Goal: Information Seeking & Learning: Find specific fact

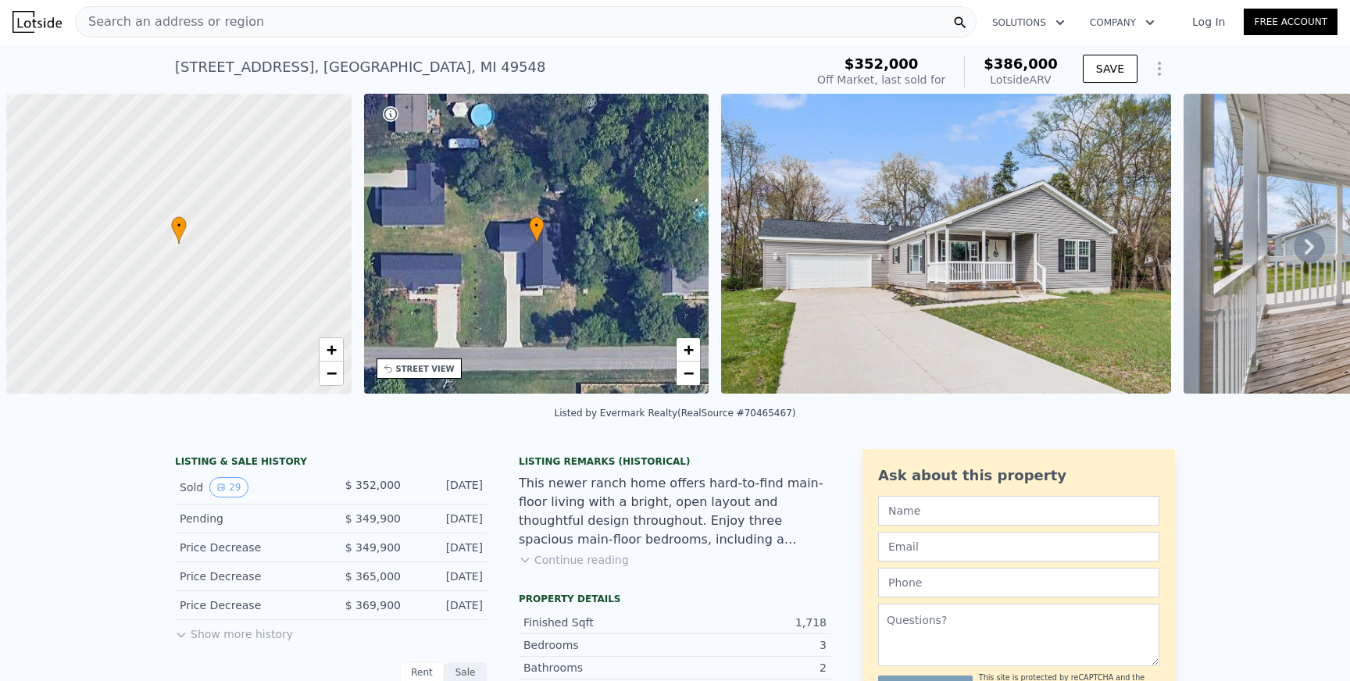
scroll to position [0, 6]
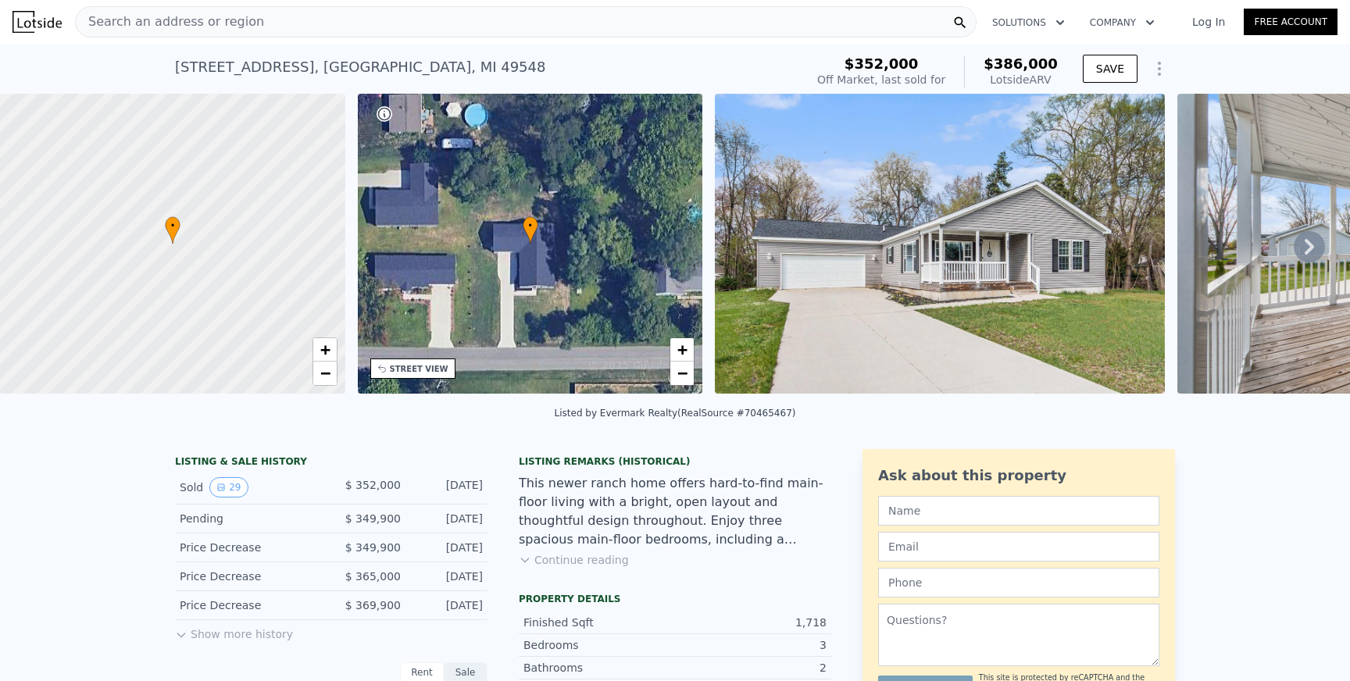
click at [188, 23] on span "Search an address or region" at bounding box center [170, 21] width 188 height 19
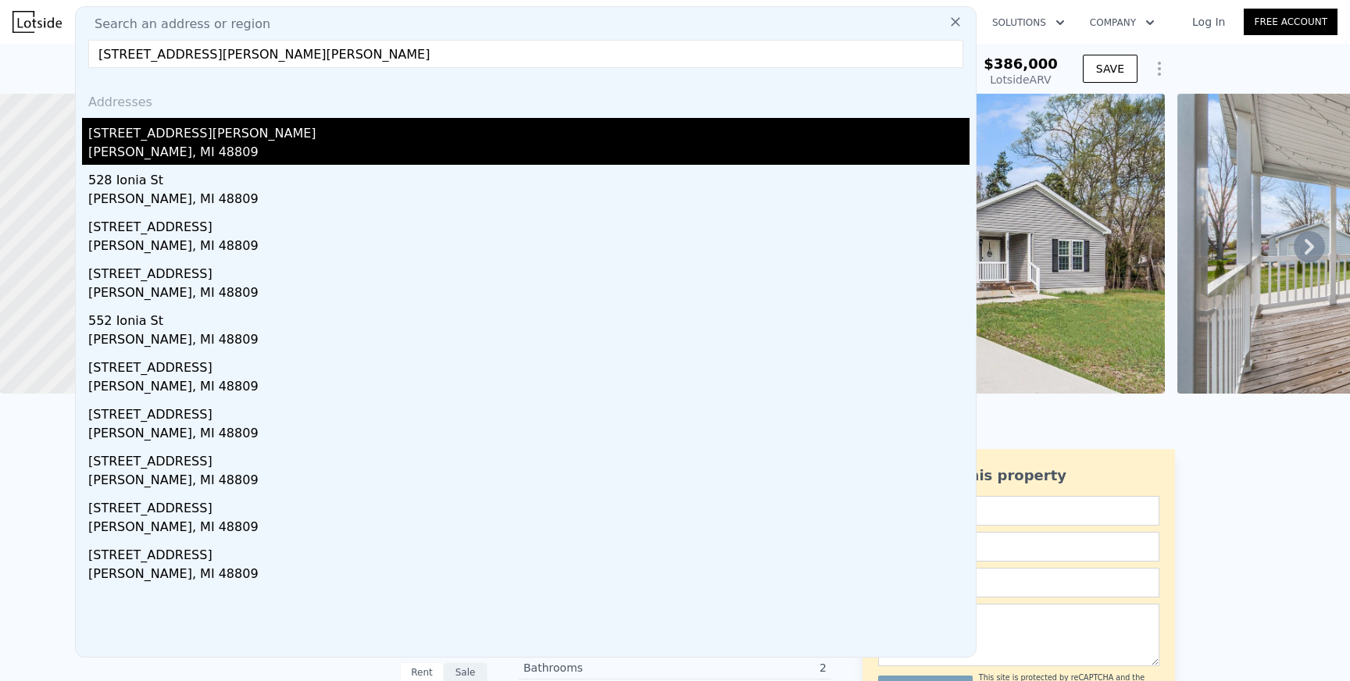
type input "421 Lewis St Belding, MI 48809, Ionia County"
click at [282, 147] on div "Belding, MI 48809" at bounding box center [528, 154] width 881 height 22
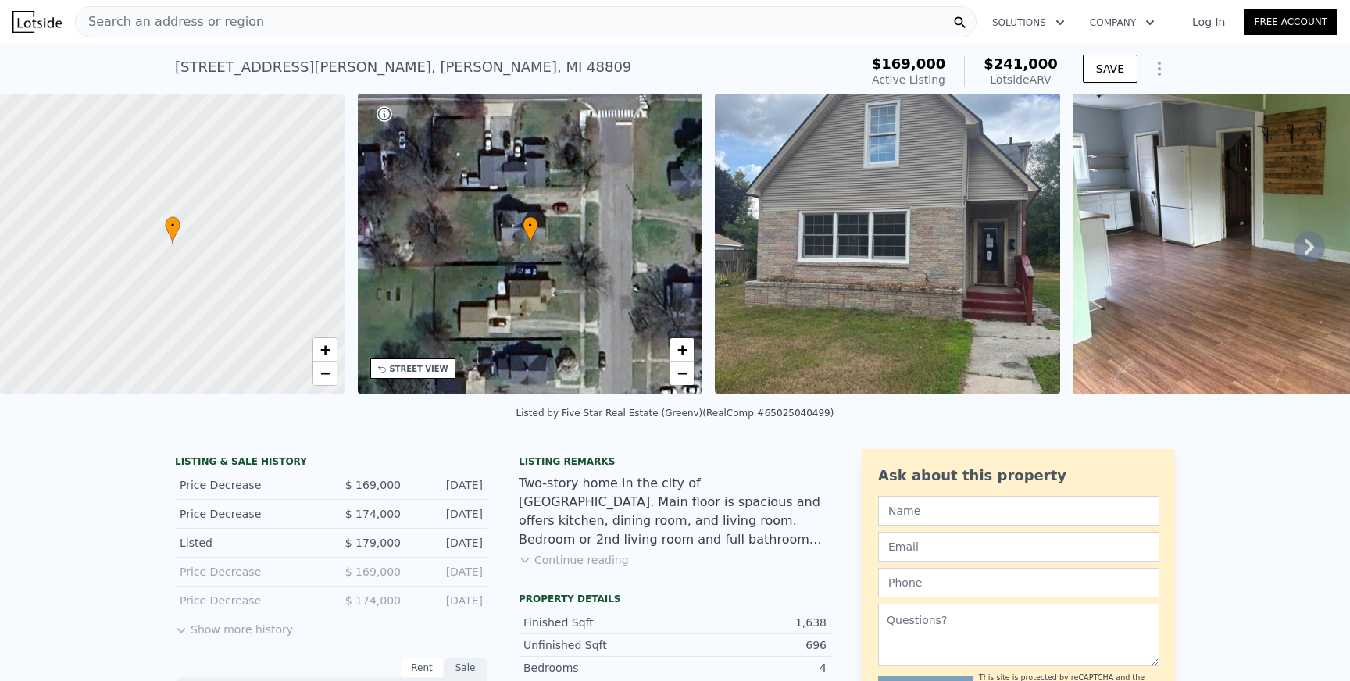
click at [1301, 246] on icon at bounding box center [1308, 246] width 31 height 31
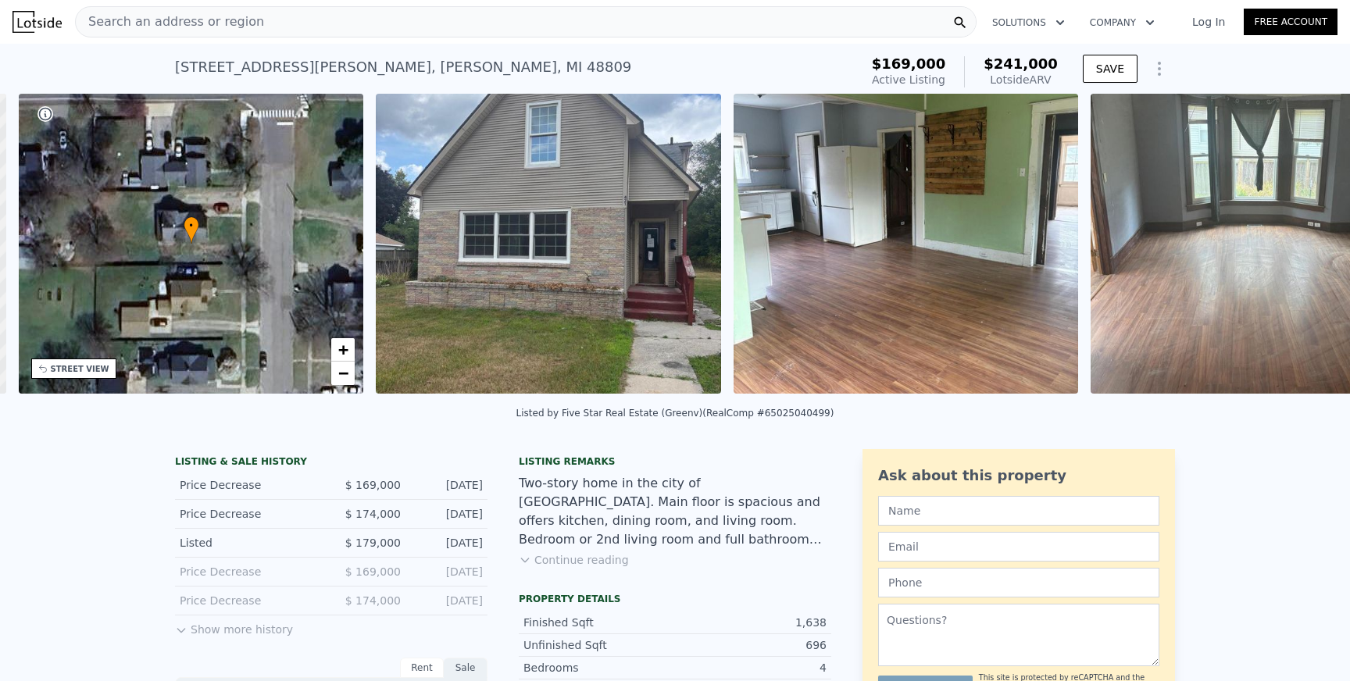
scroll to position [0, 363]
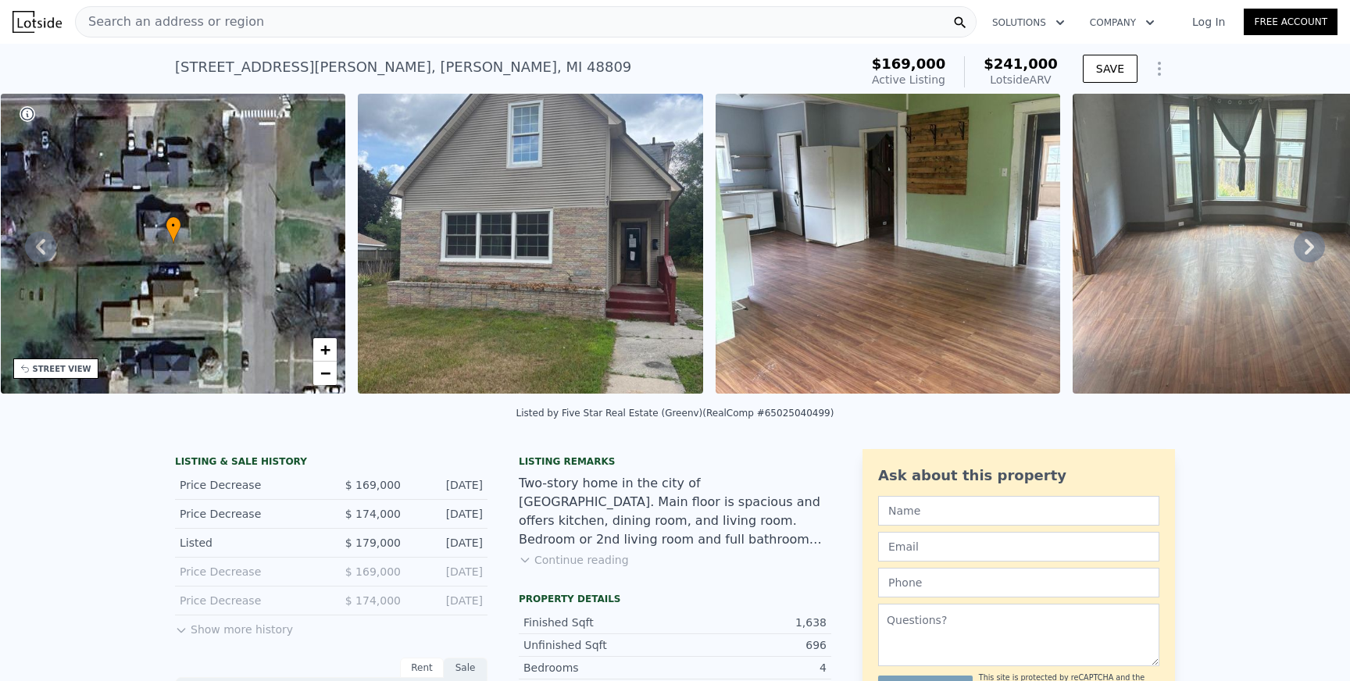
click at [891, 227] on img at bounding box center [887, 244] width 345 height 300
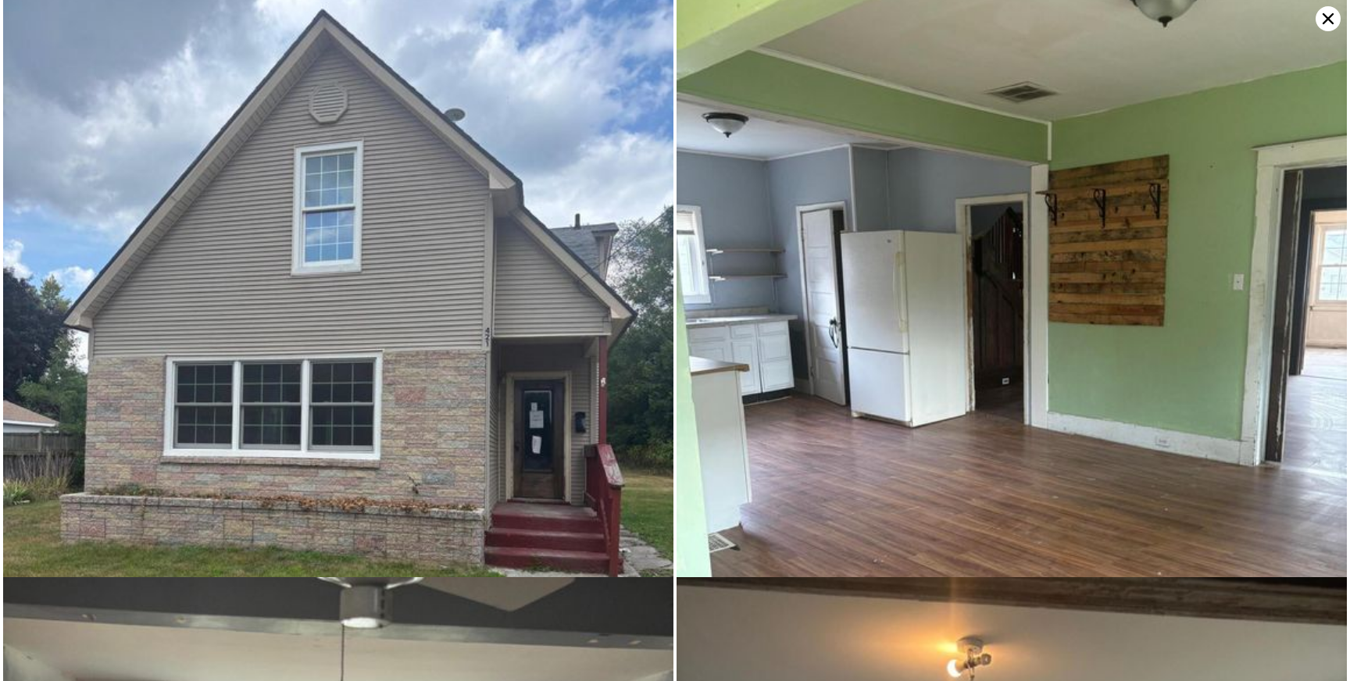
scroll to position [0, 0]
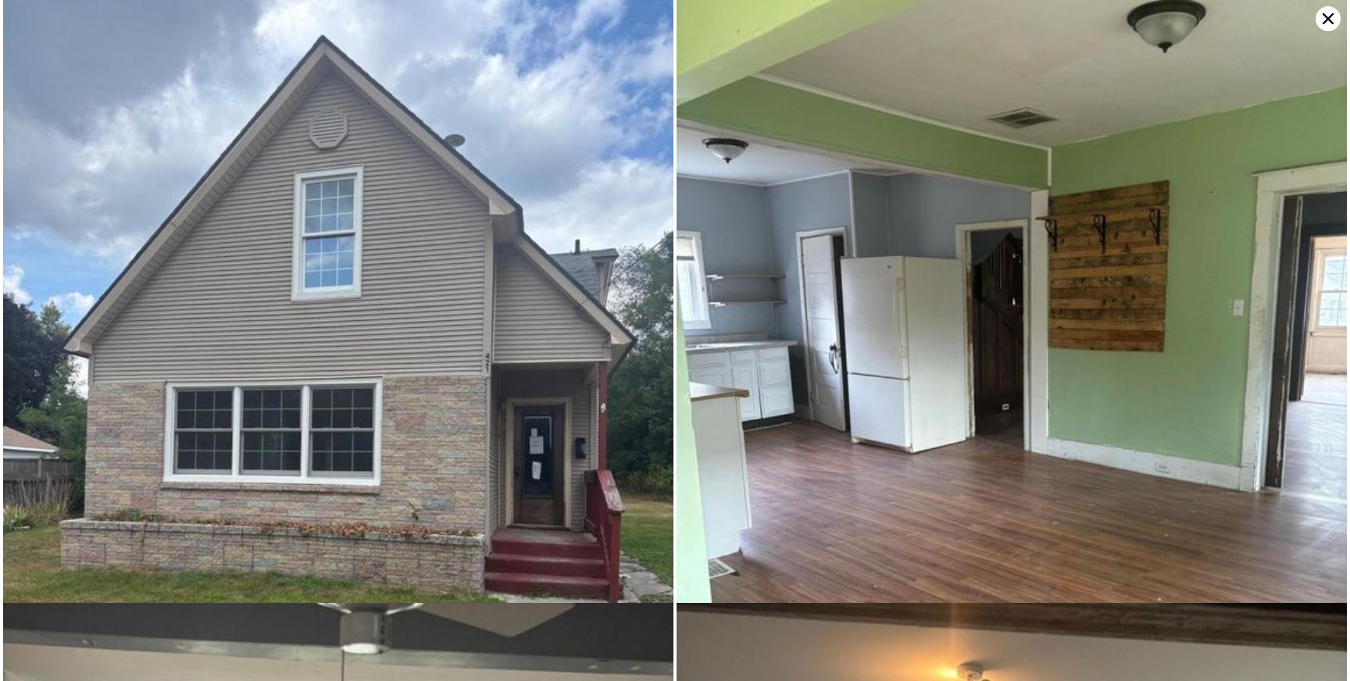
click at [1321, 14] on icon at bounding box center [1327, 18] width 25 height 25
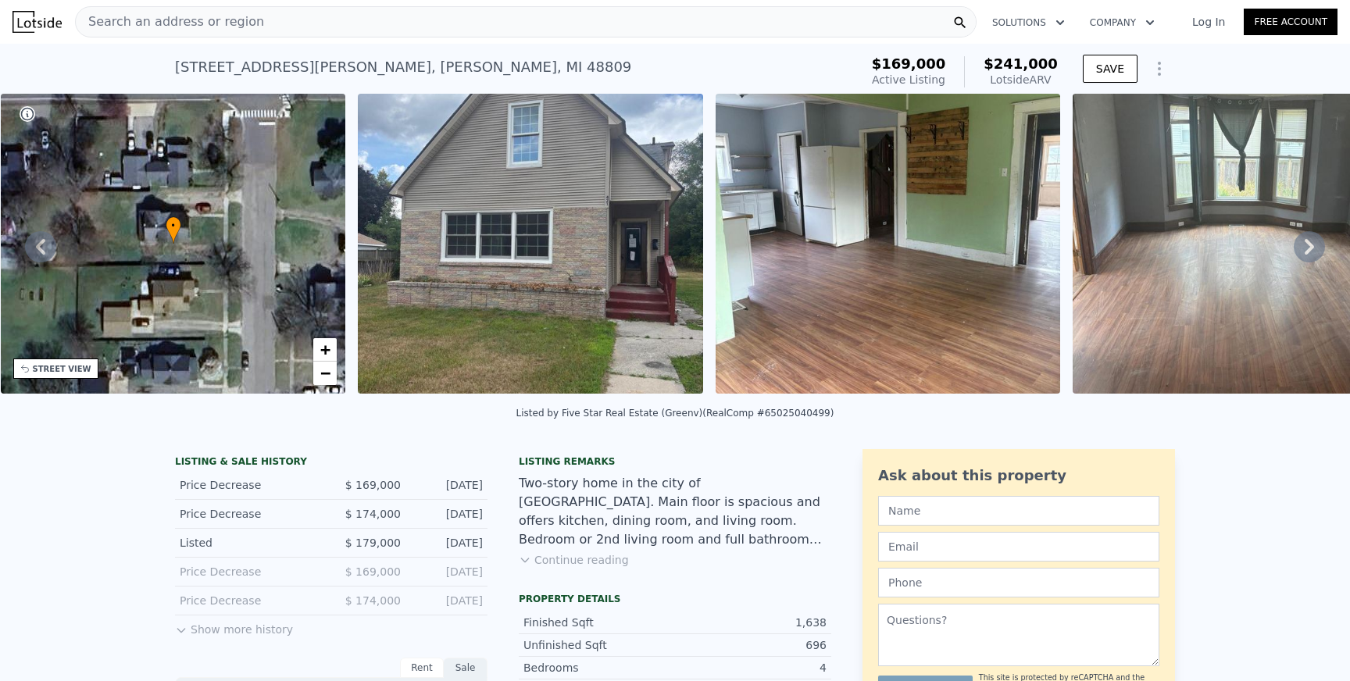
click at [560, 561] on button "Continue reading" at bounding box center [574, 560] width 110 height 16
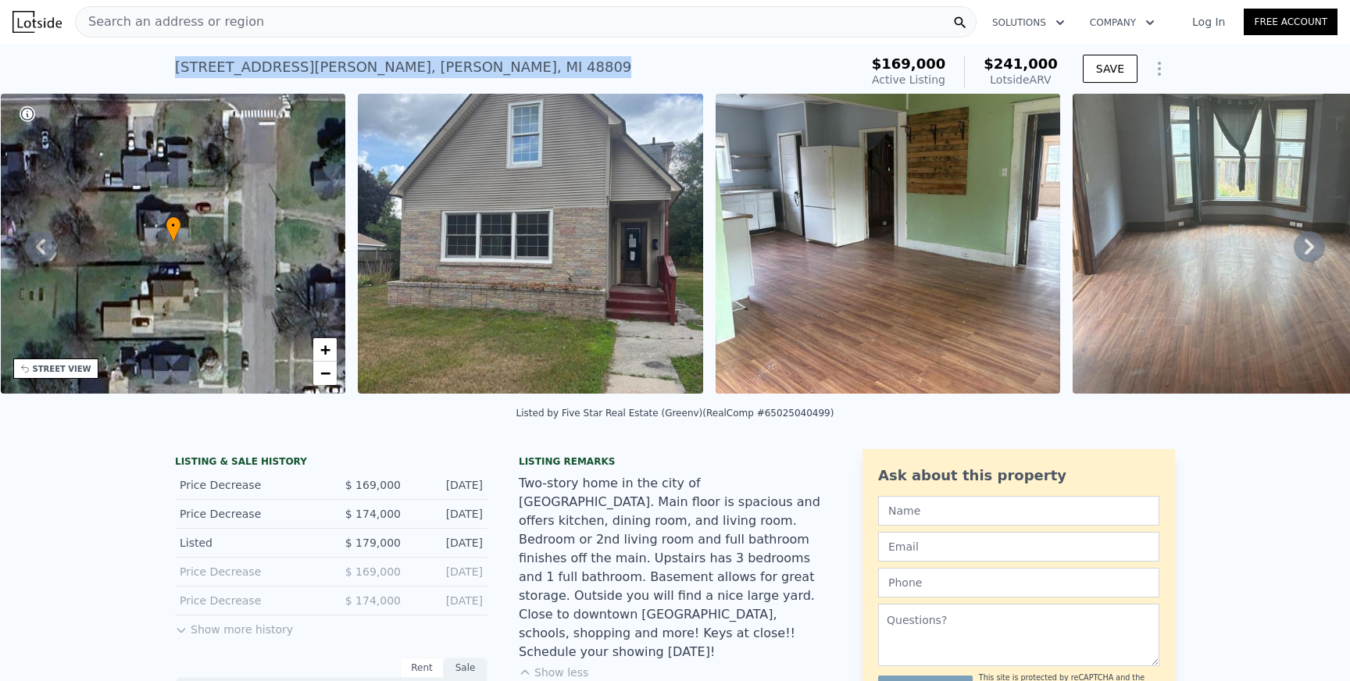
drag, startPoint x: 176, startPoint y: 67, endPoint x: 380, endPoint y: 67, distance: 204.6
click at [380, 67] on div "421 Lewis St , Belding , MI 48809" at bounding box center [403, 67] width 456 height 22
copy div "421 Lewis St , Belding , MI 48809"
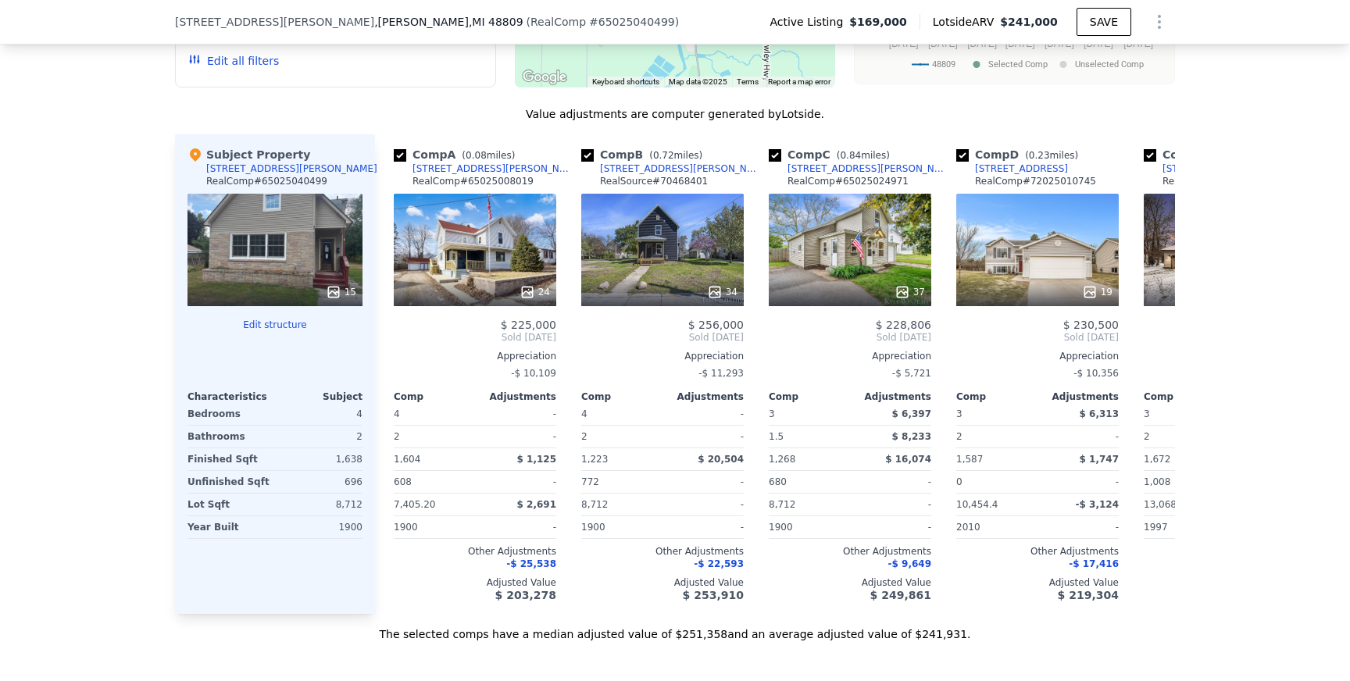
scroll to position [1680, 0]
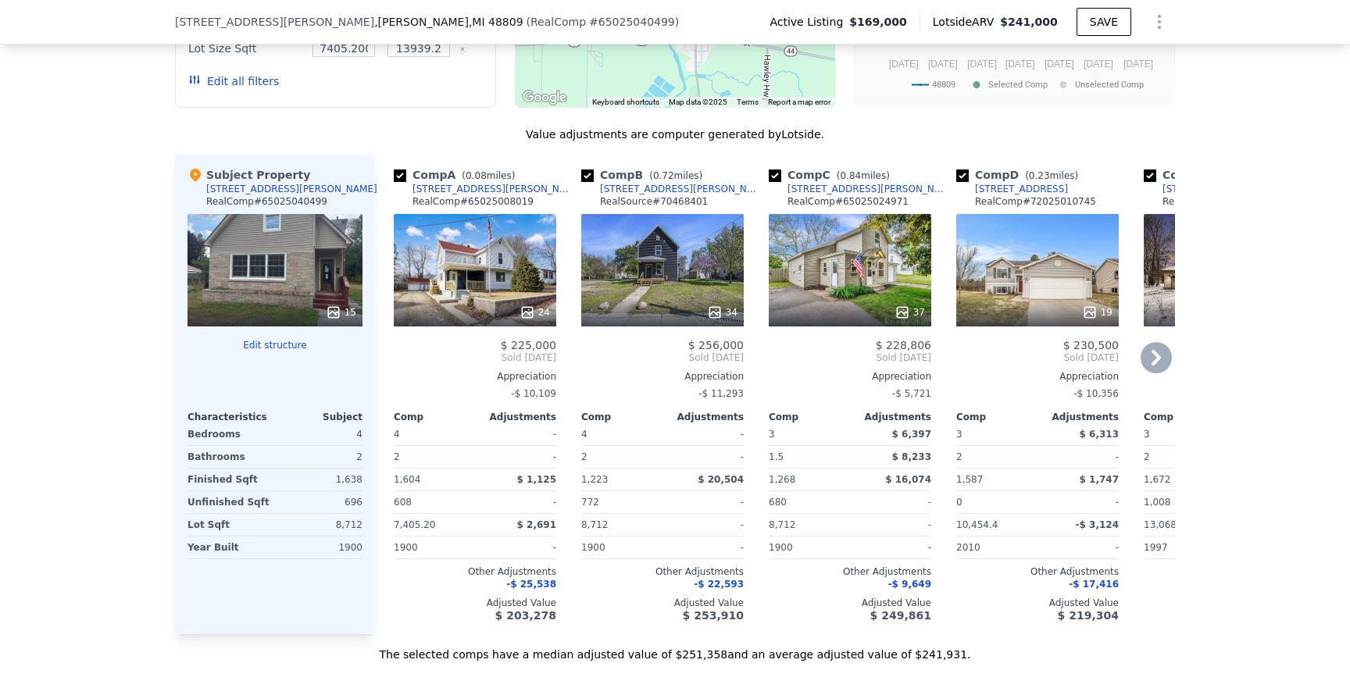
click at [662, 219] on div "34" at bounding box center [662, 270] width 162 height 112
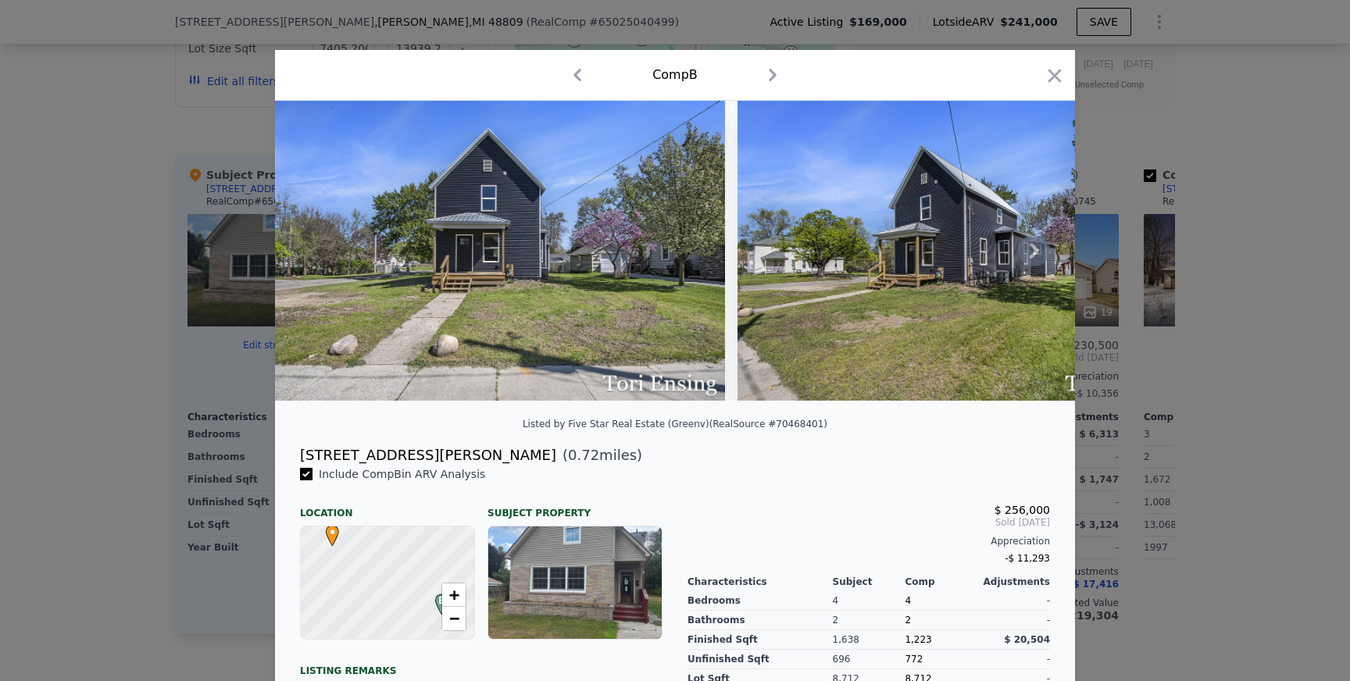
click at [661, 271] on img at bounding box center [500, 251] width 450 height 300
click at [932, 294] on img at bounding box center [962, 251] width 450 height 300
drag, startPoint x: 932, startPoint y: 294, endPoint x: 669, endPoint y: 321, distance: 264.5
click at [671, 321] on div at bounding box center [675, 251] width 800 height 300
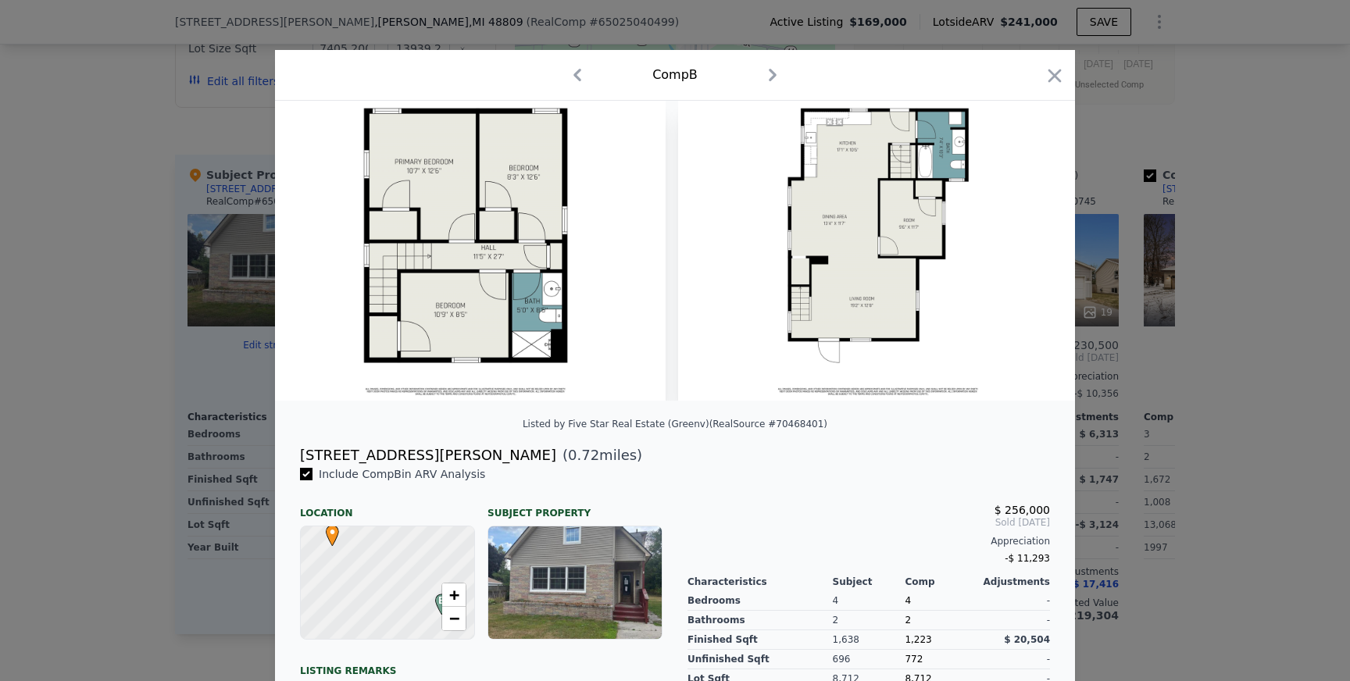
scroll to position [0, 14612]
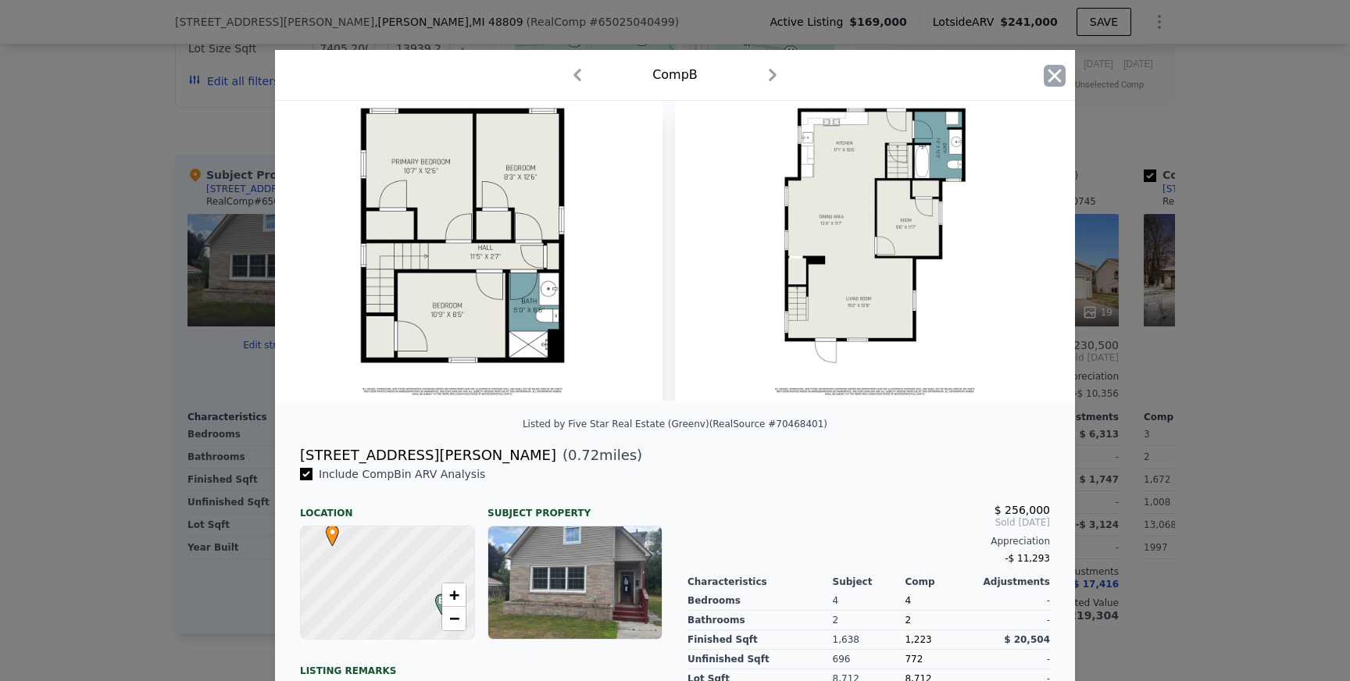
click at [1048, 75] on icon "button" at bounding box center [1054, 76] width 22 height 22
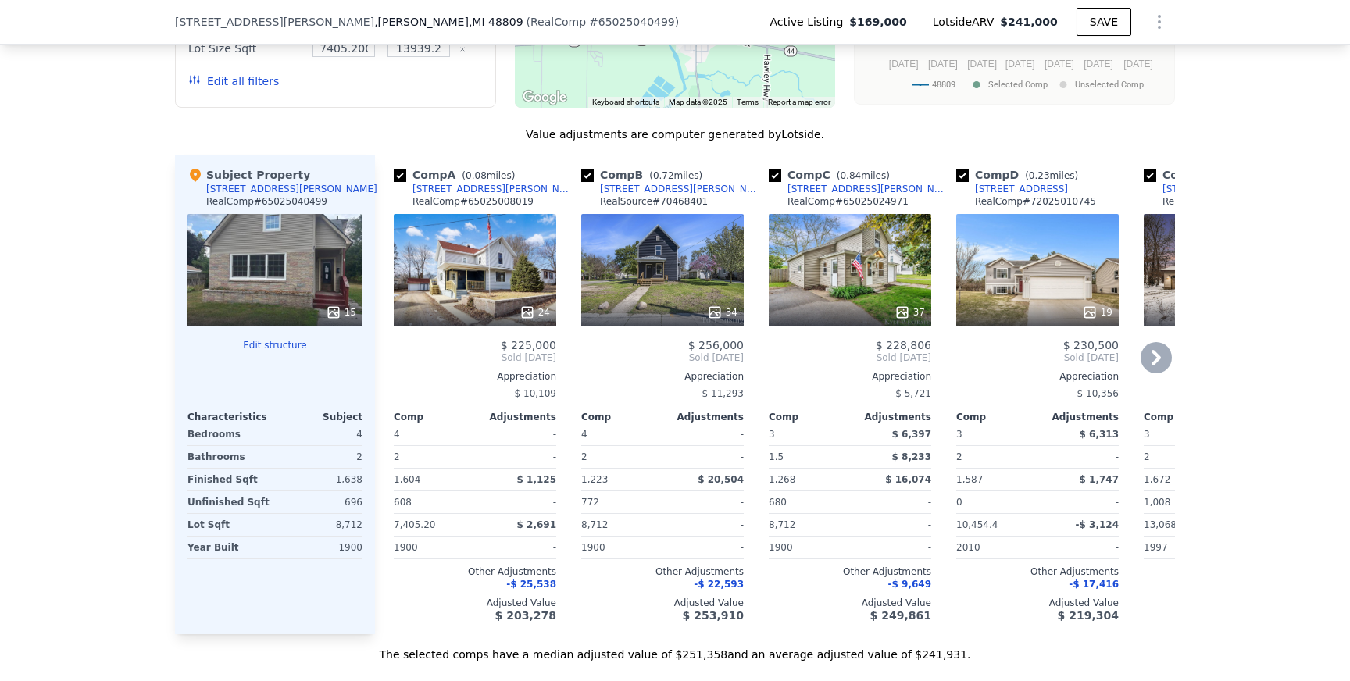
click at [480, 214] on div "24" at bounding box center [475, 270] width 162 height 112
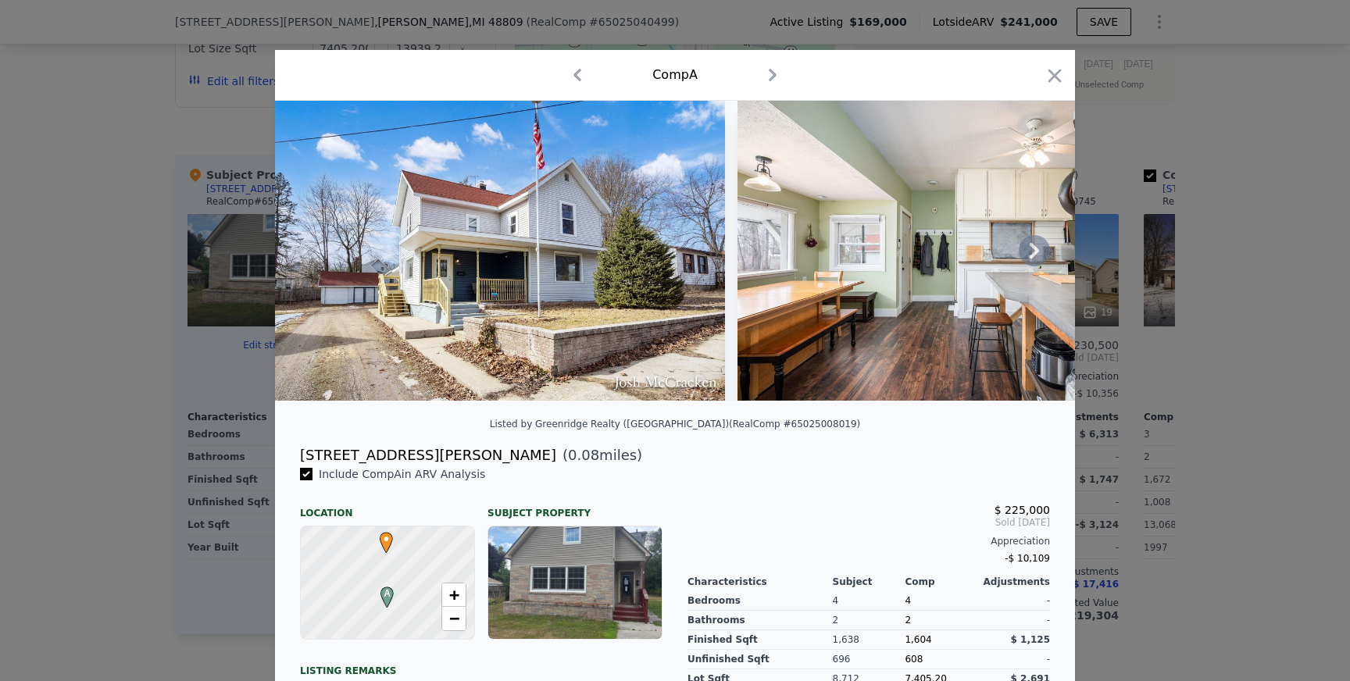
click at [509, 259] on img at bounding box center [500, 251] width 450 height 300
click at [166, 249] on div at bounding box center [675, 340] width 1350 height 681
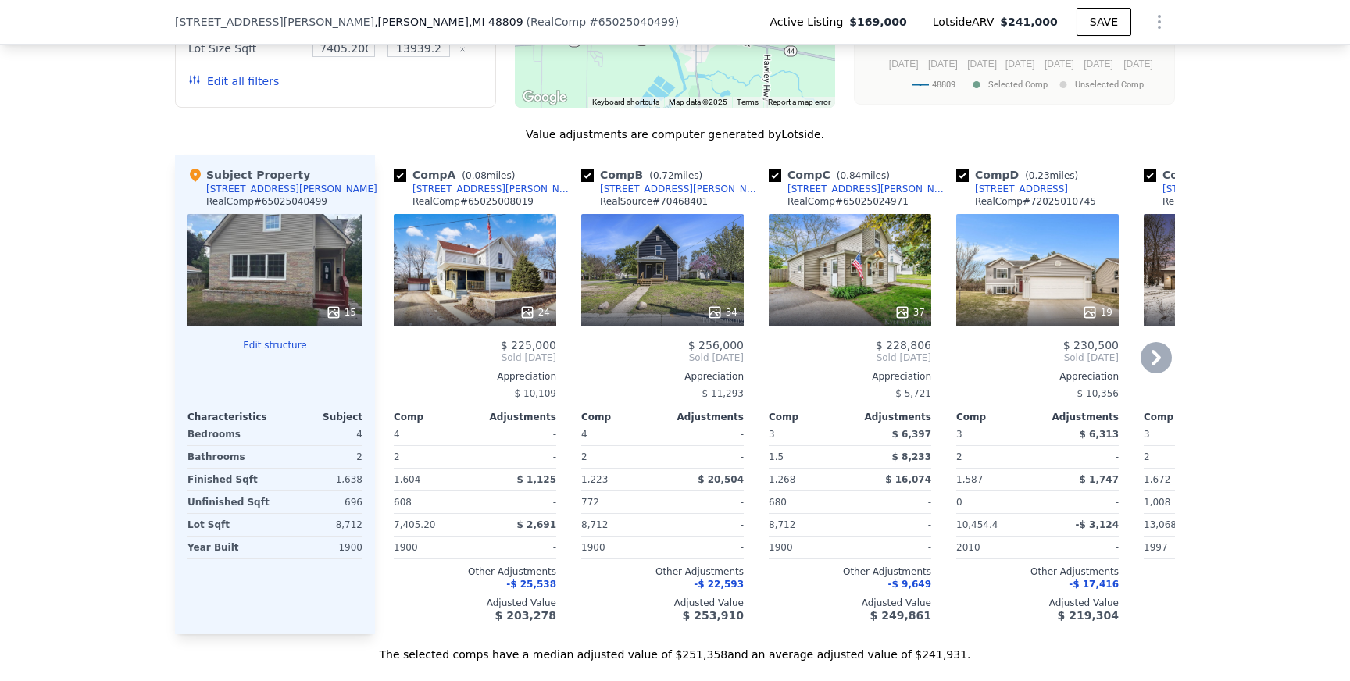
click at [519, 236] on div "24" at bounding box center [475, 270] width 162 height 112
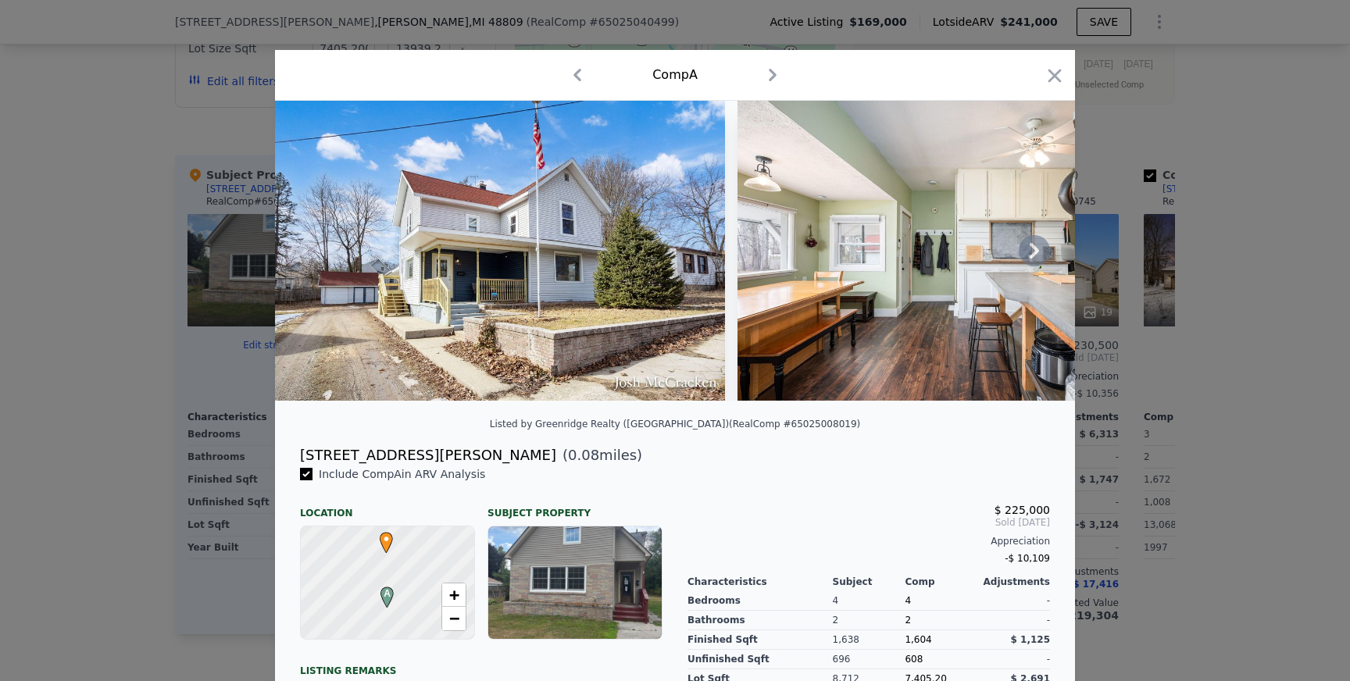
click at [480, 287] on img at bounding box center [500, 251] width 450 height 300
click at [1035, 255] on icon at bounding box center [1033, 250] width 31 height 31
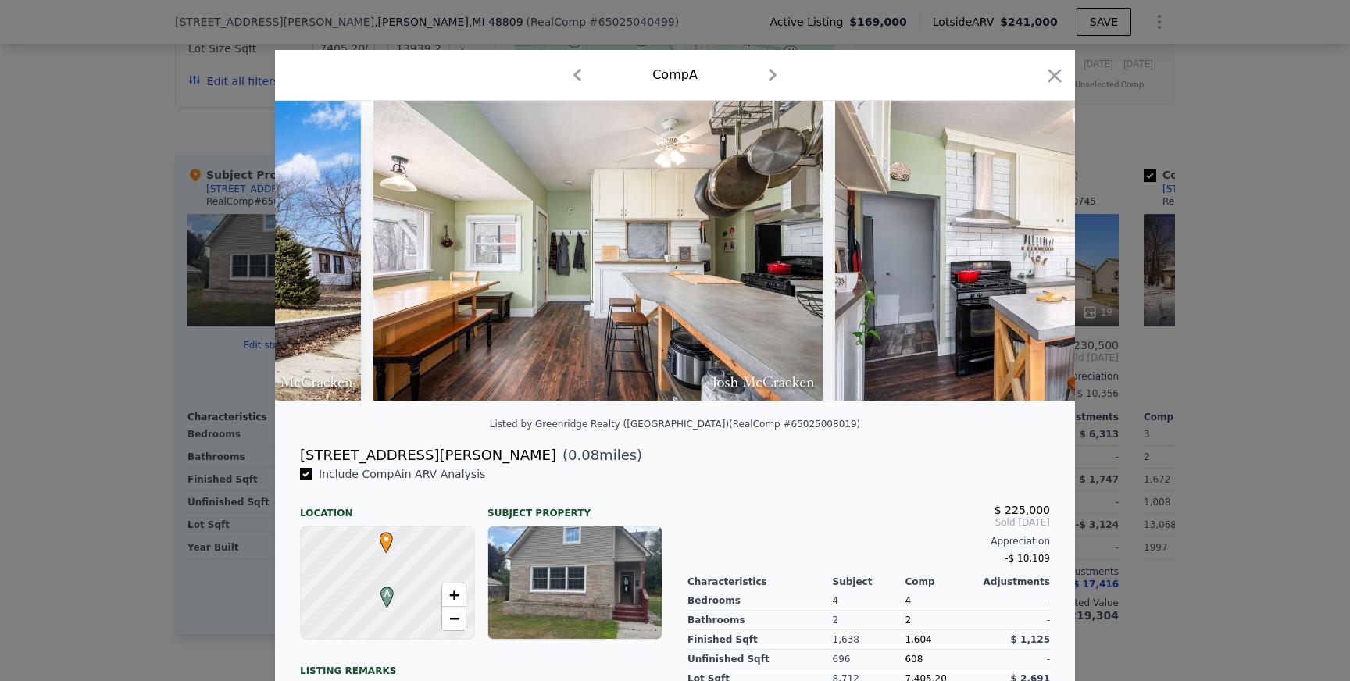
scroll to position [0, 375]
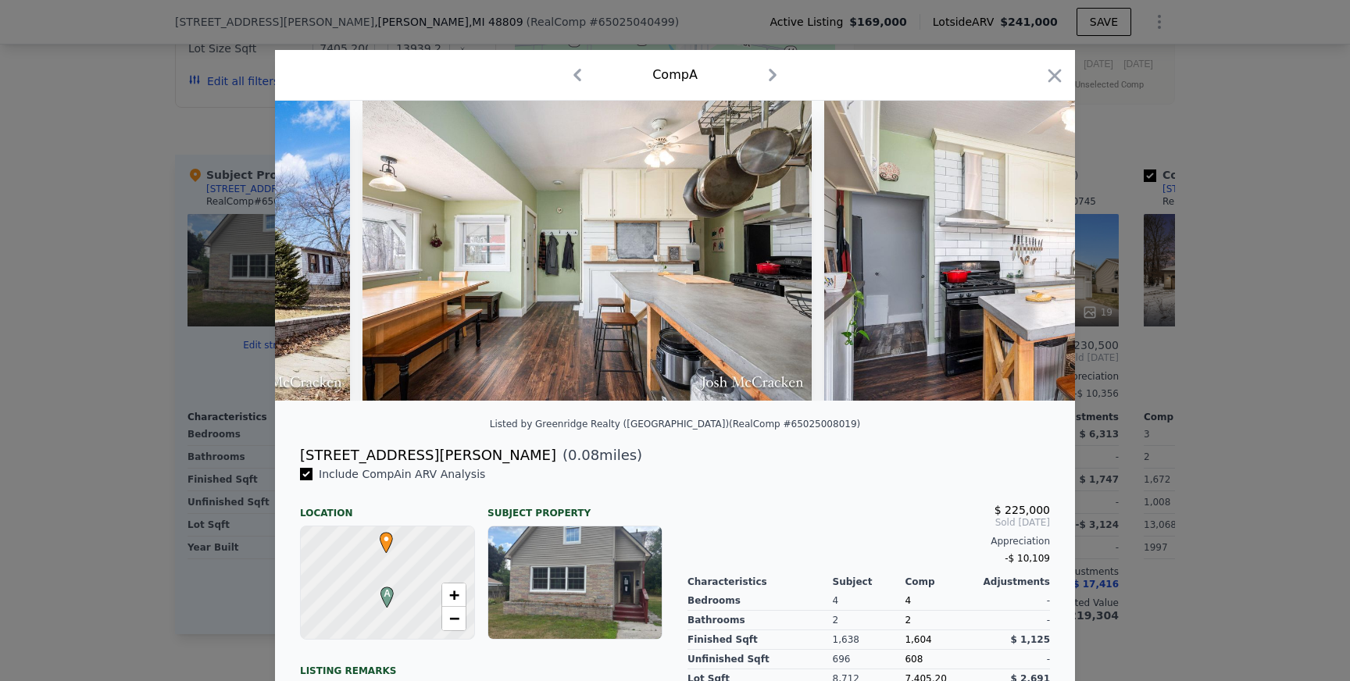
click at [1035, 255] on img at bounding box center [1049, 251] width 450 height 300
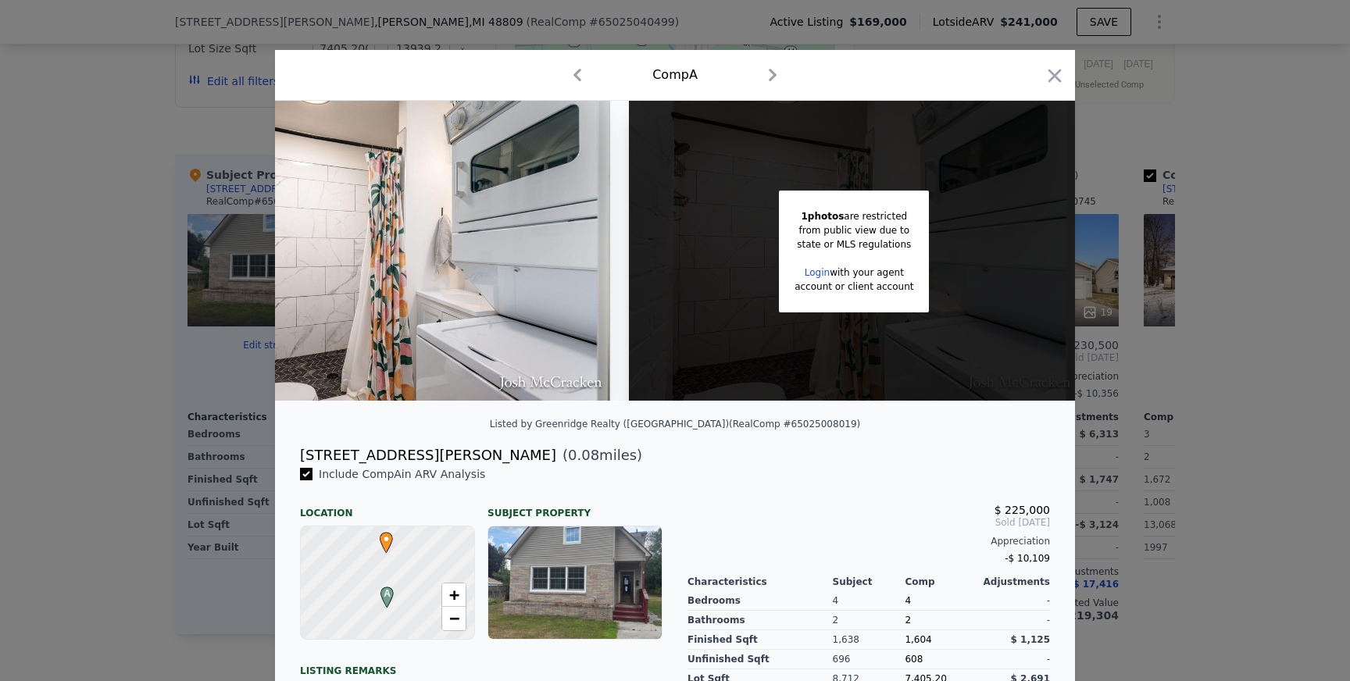
scroll to position [0, 10287]
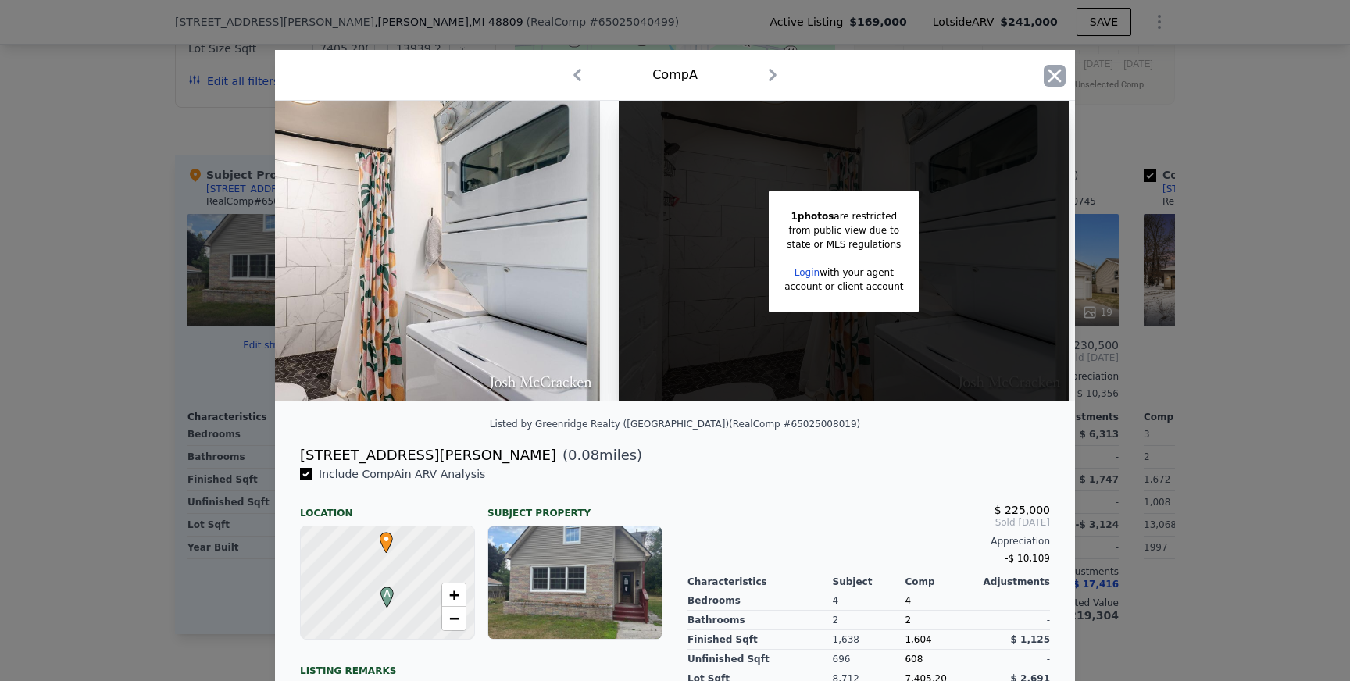
click at [1056, 75] on icon "button" at bounding box center [1054, 75] width 13 height 13
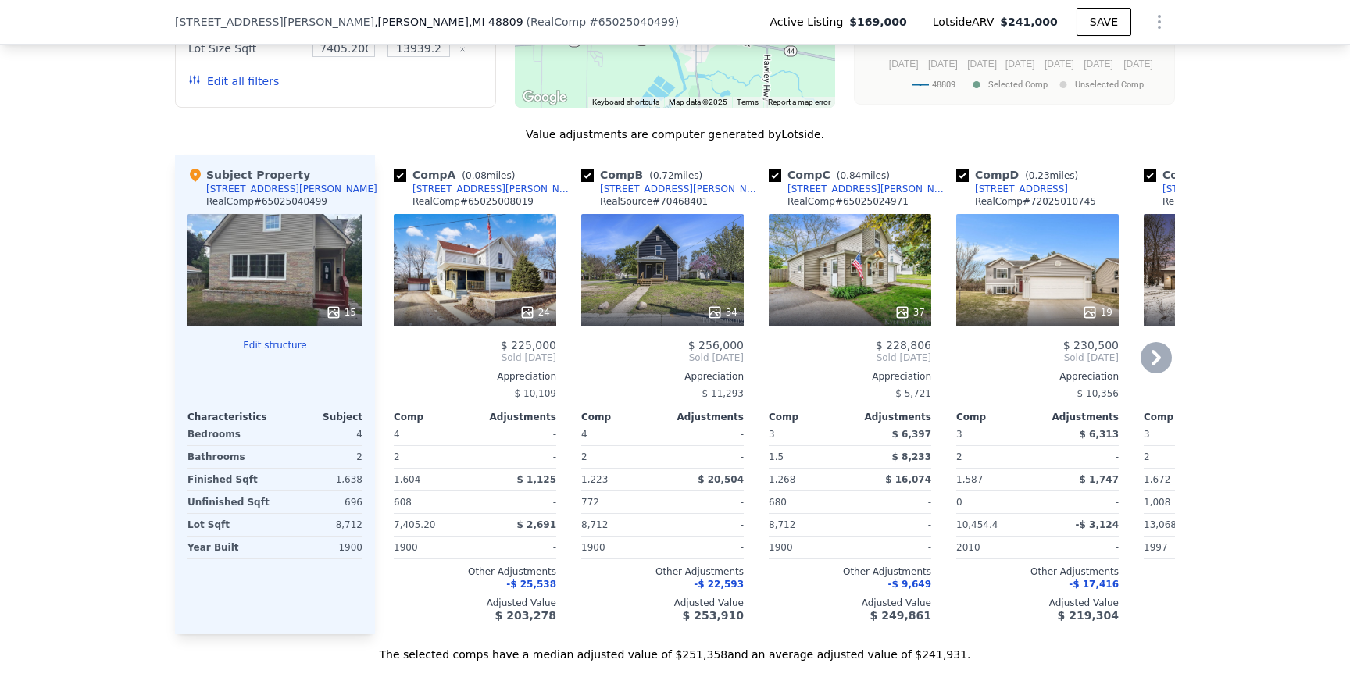
click at [872, 214] on div "37" at bounding box center [849, 270] width 162 height 112
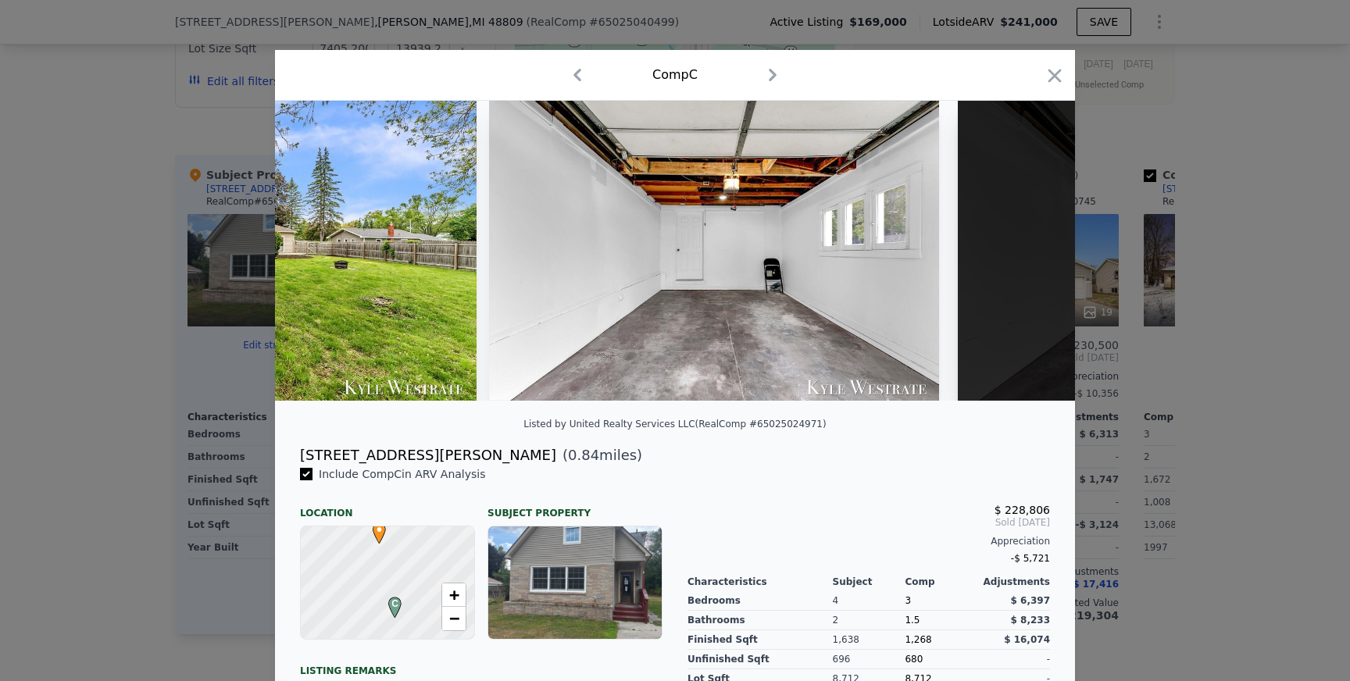
scroll to position [0, 16299]
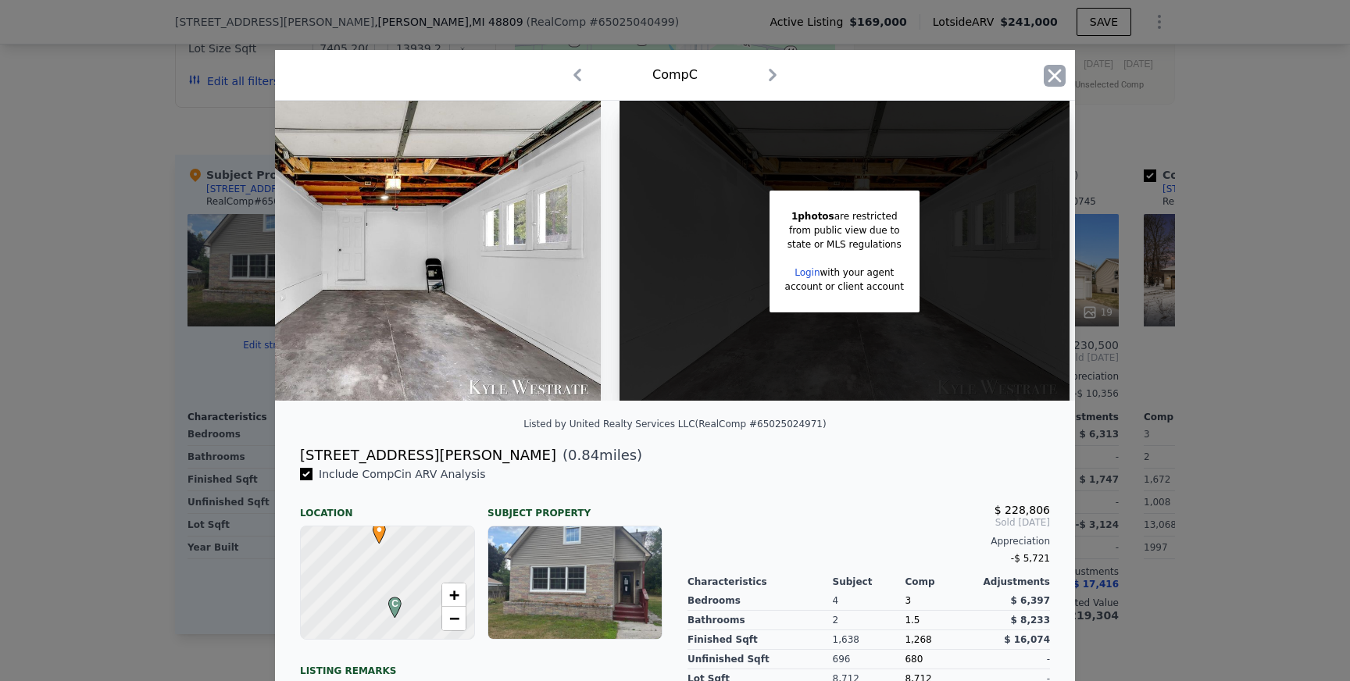
click at [1052, 77] on icon "button" at bounding box center [1054, 75] width 13 height 13
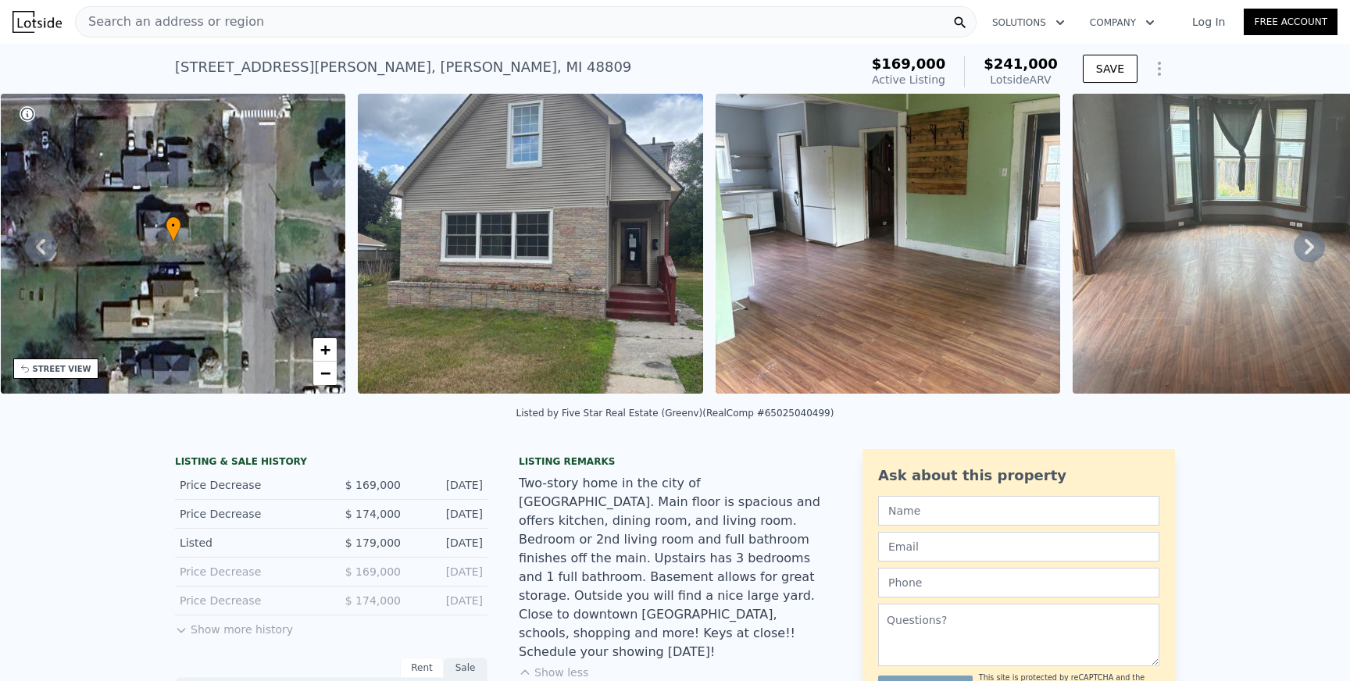
click at [220, 621] on button "Show more history" at bounding box center [234, 626] width 118 height 22
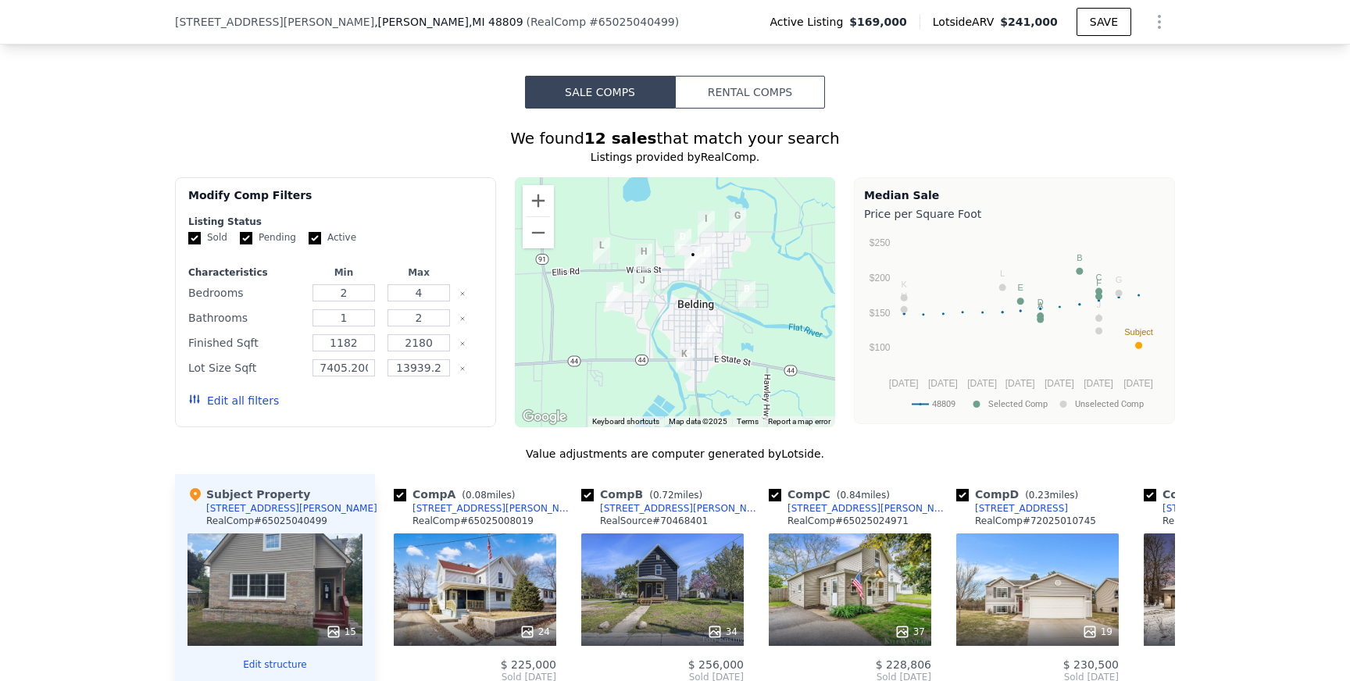
scroll to position [2093, 0]
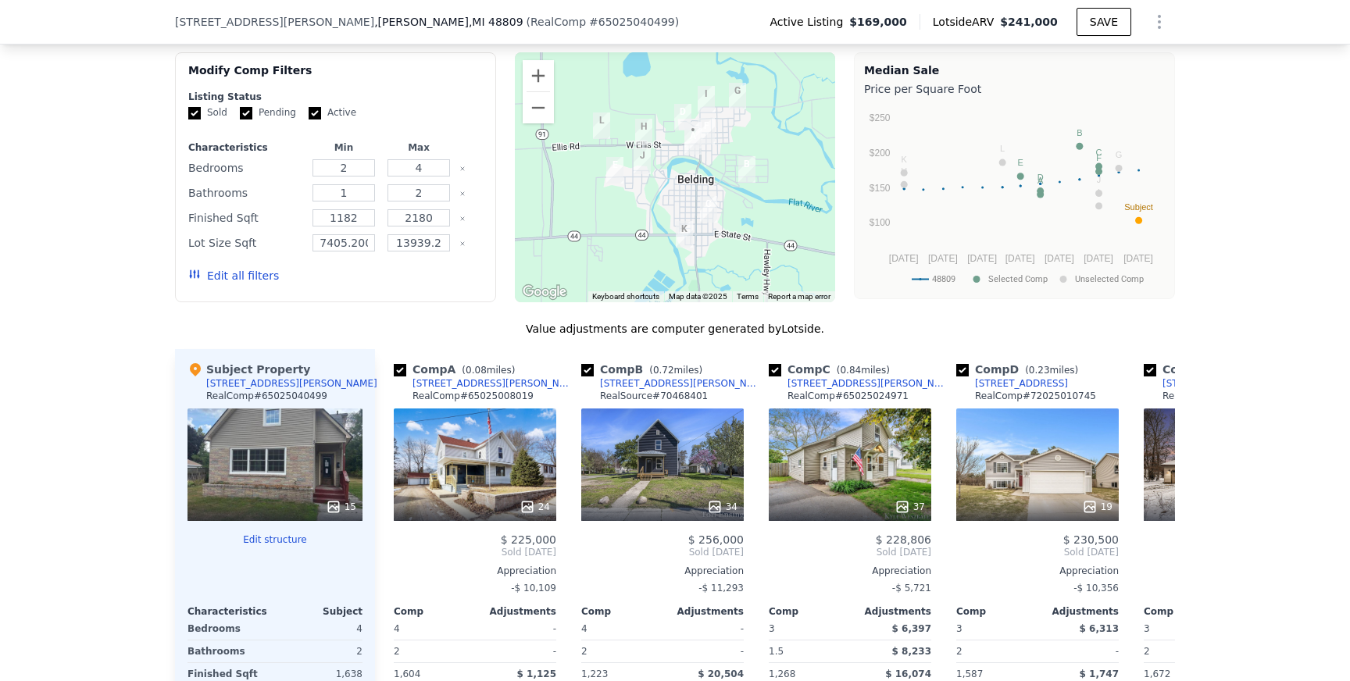
click at [333, 470] on div "15" at bounding box center [274, 464] width 175 height 112
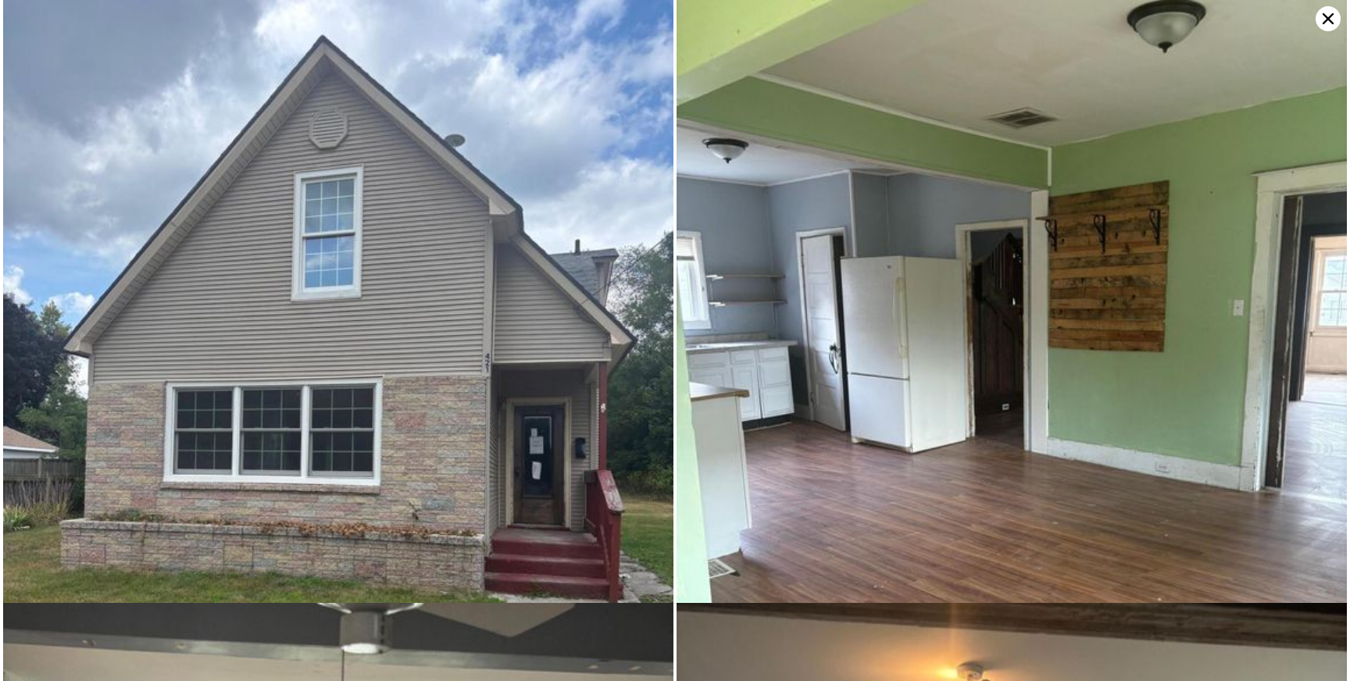
click at [445, 398] on img at bounding box center [338, 446] width 670 height 893
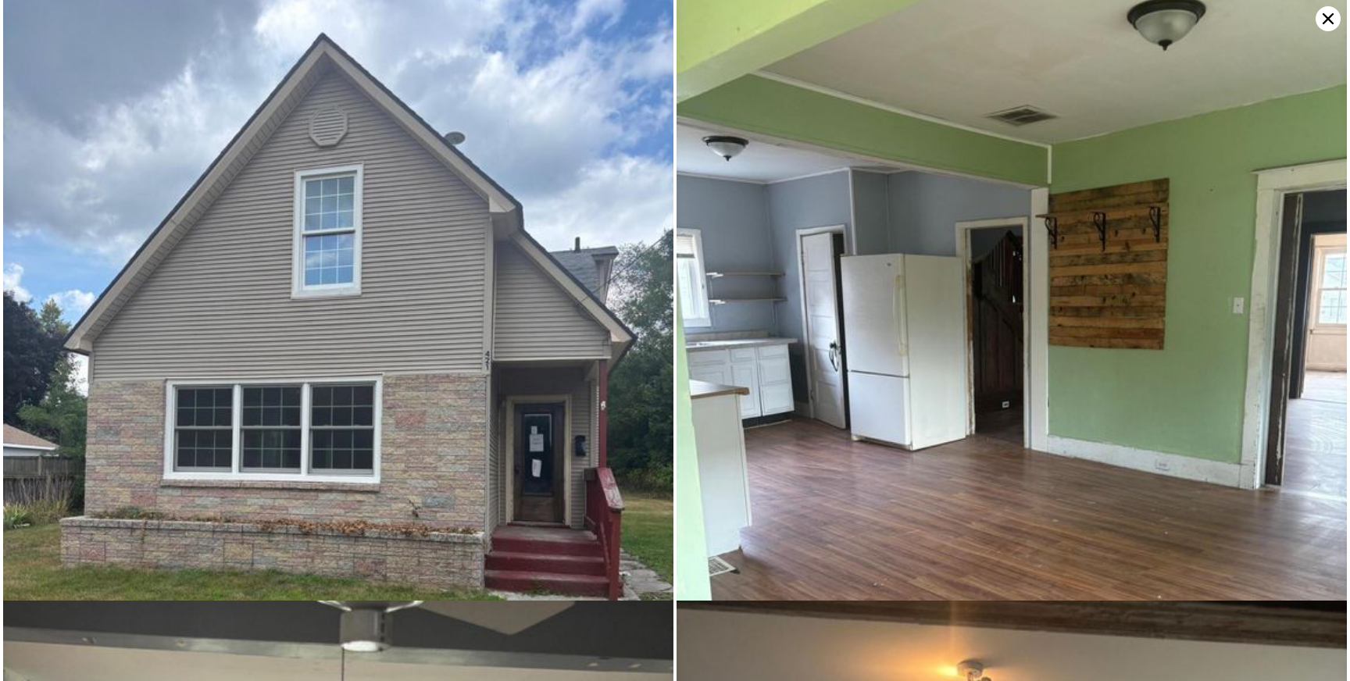
scroll to position [0, 0]
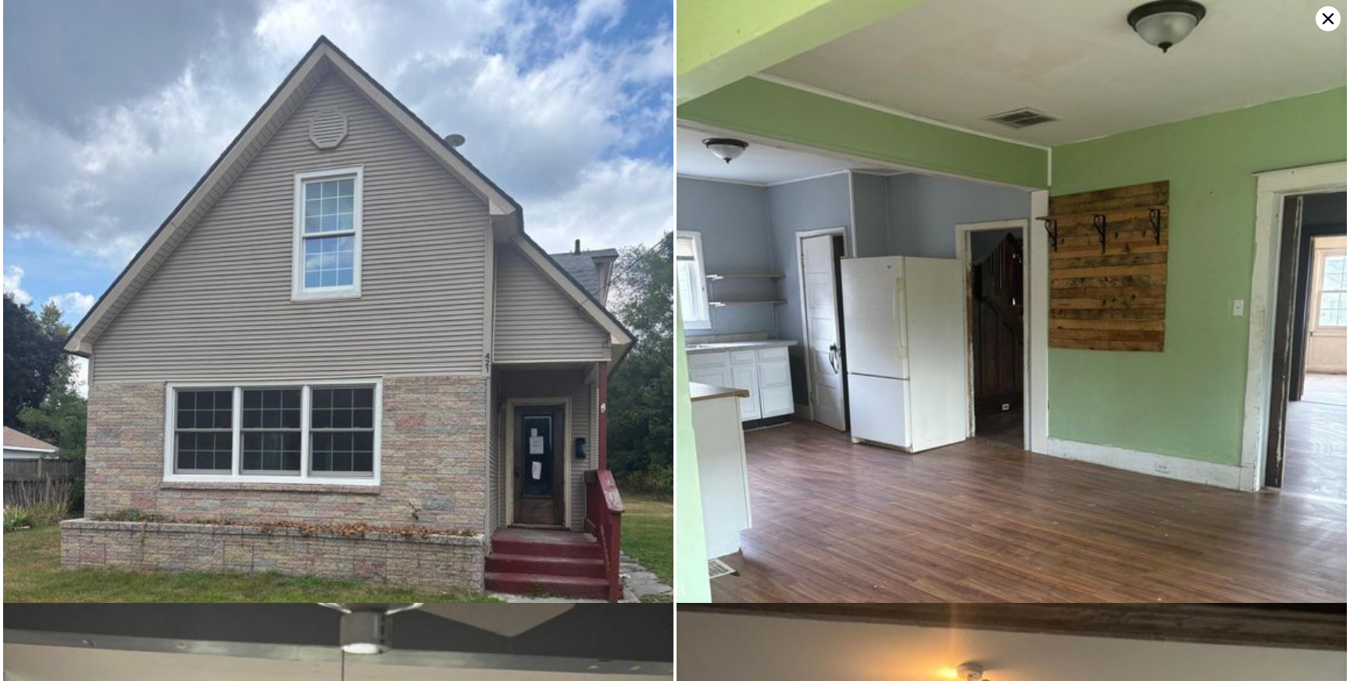
click at [1328, 22] on icon at bounding box center [1327, 18] width 25 height 25
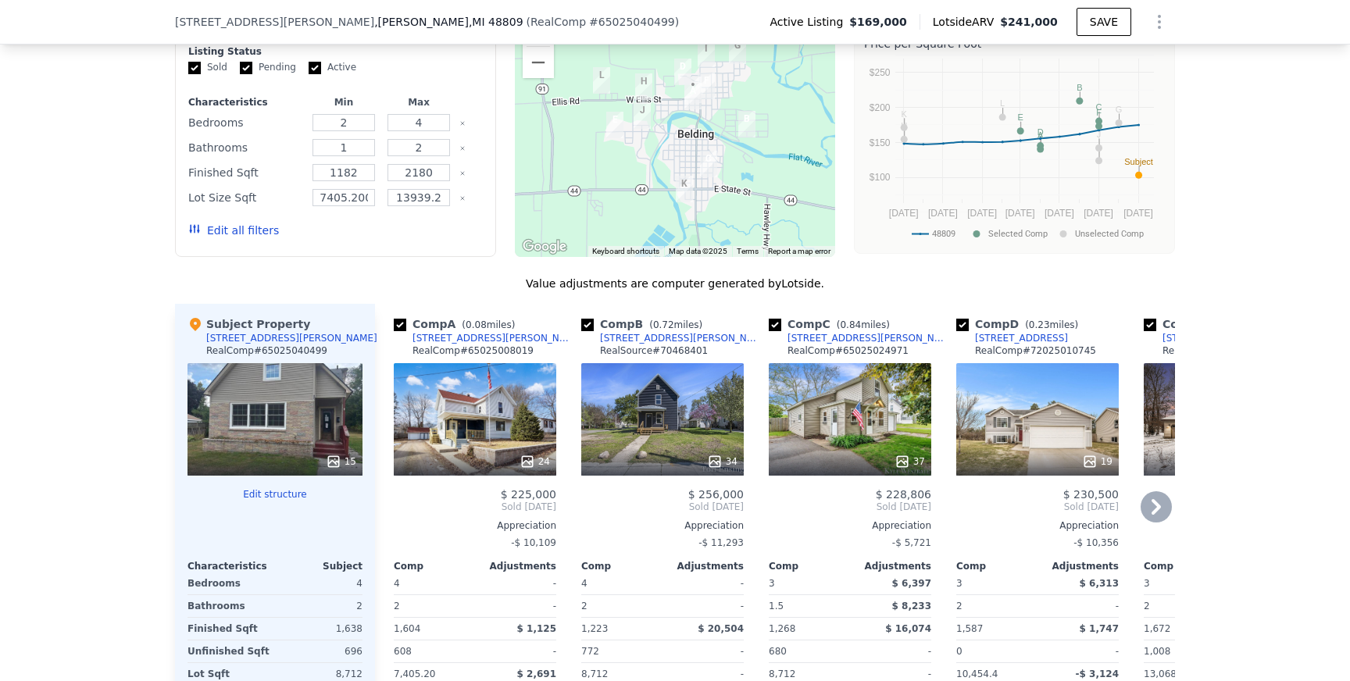
click at [454, 338] on div "323 Lewis St" at bounding box center [493, 338] width 162 height 12
click at [641, 340] on div "702 Morton Ave" at bounding box center [681, 338] width 162 height 12
click at [821, 338] on div "810 James St" at bounding box center [868, 338] width 162 height 12
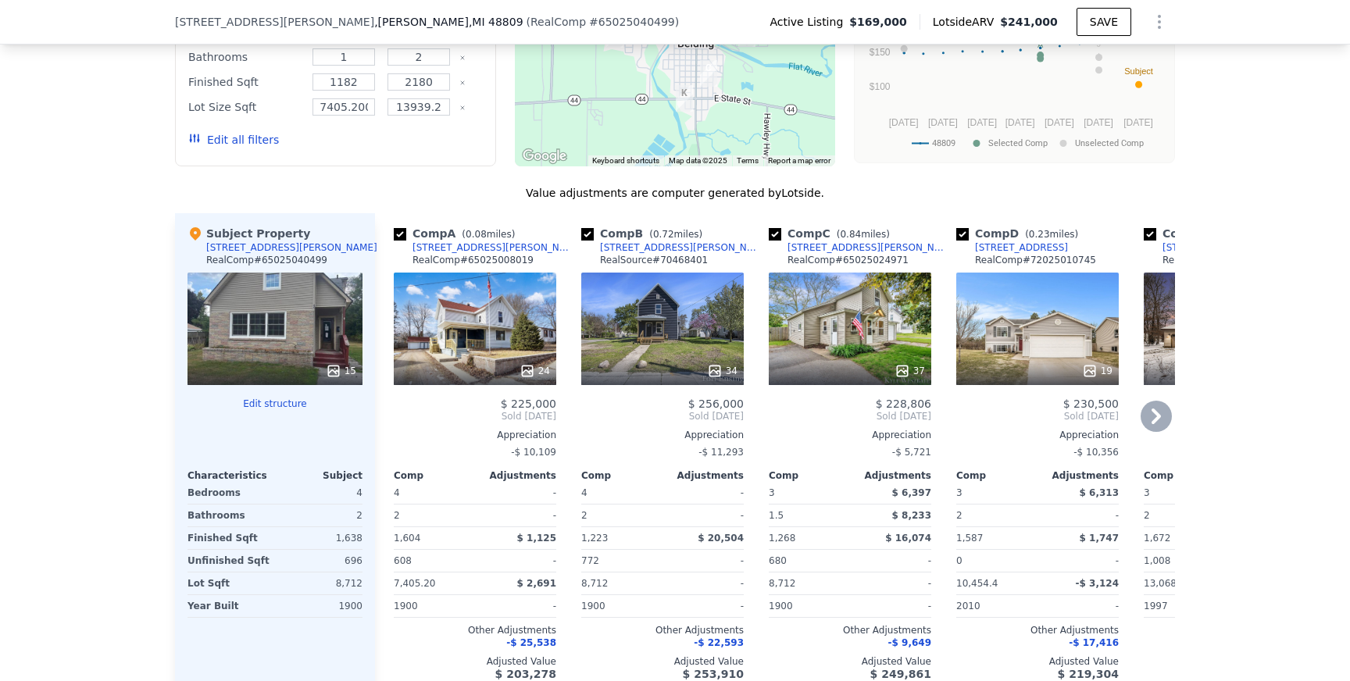
scroll to position [2259, 0]
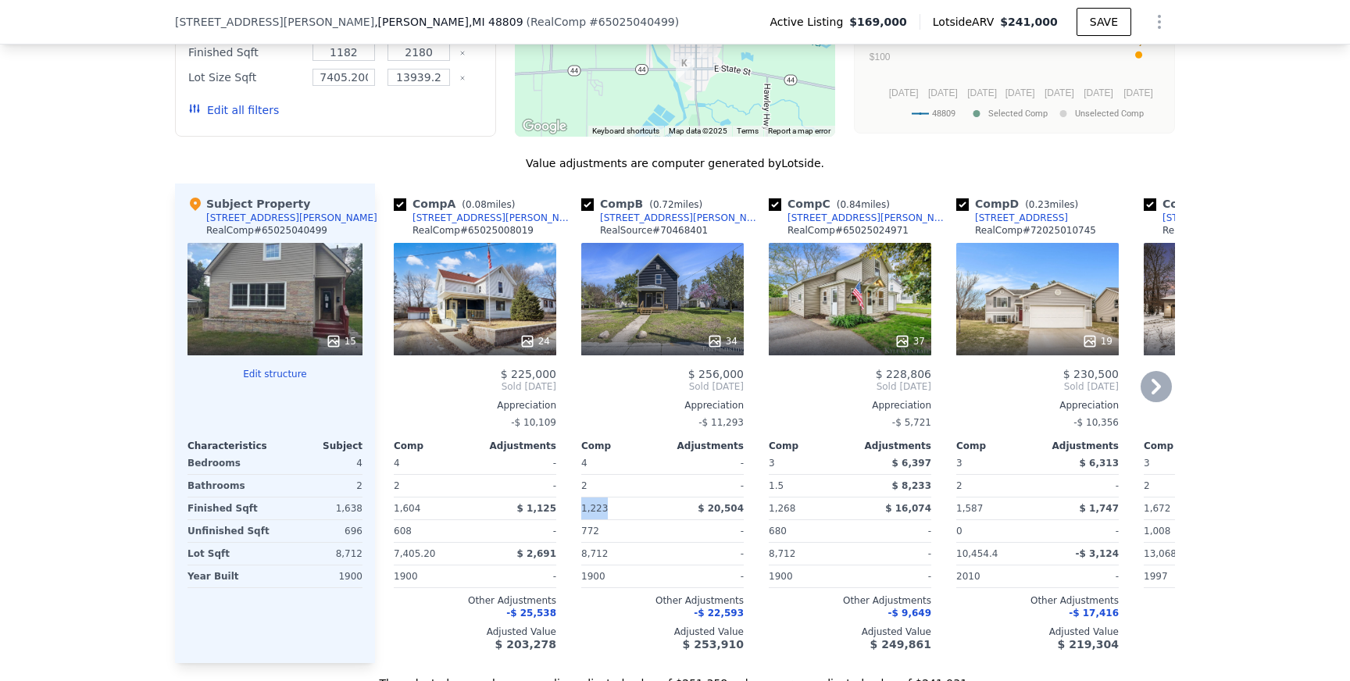
copy span "1,223"
drag, startPoint x: 582, startPoint y: 508, endPoint x: 605, endPoint y: 508, distance: 23.4
click at [605, 508] on div "1,223" at bounding box center [620, 508] width 78 height 22
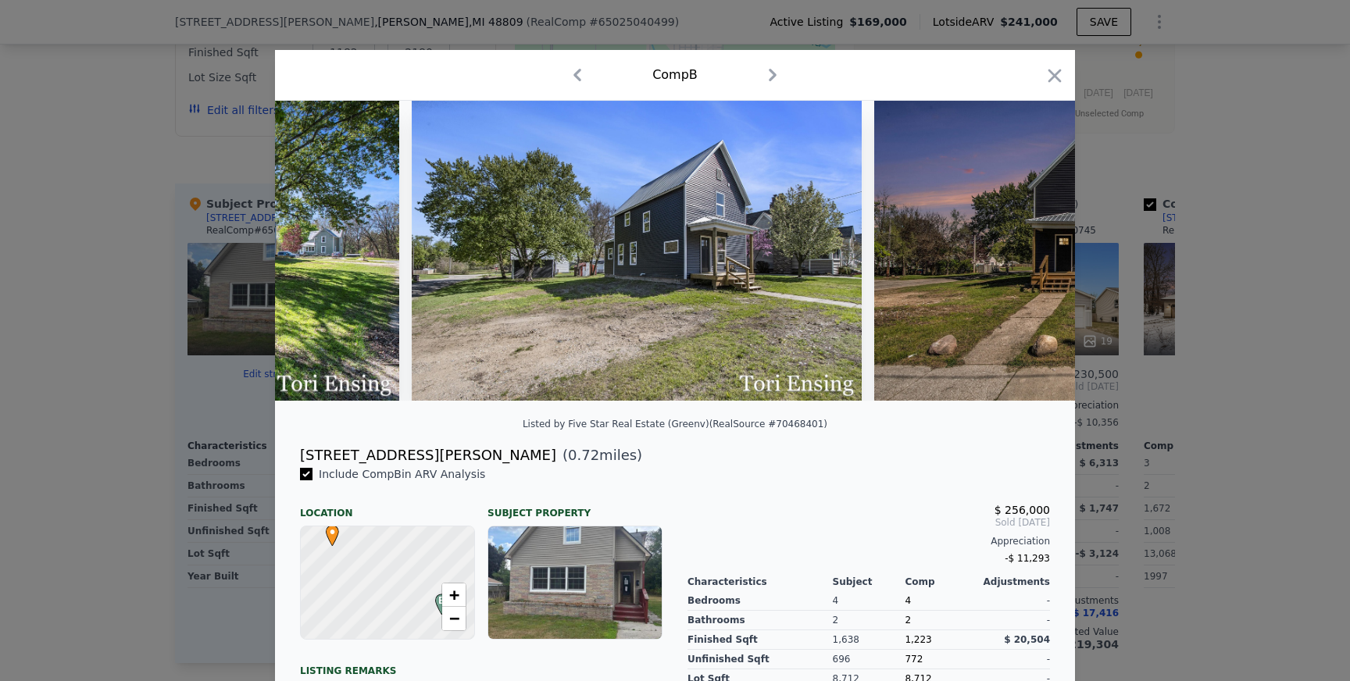
scroll to position [0, 11886]
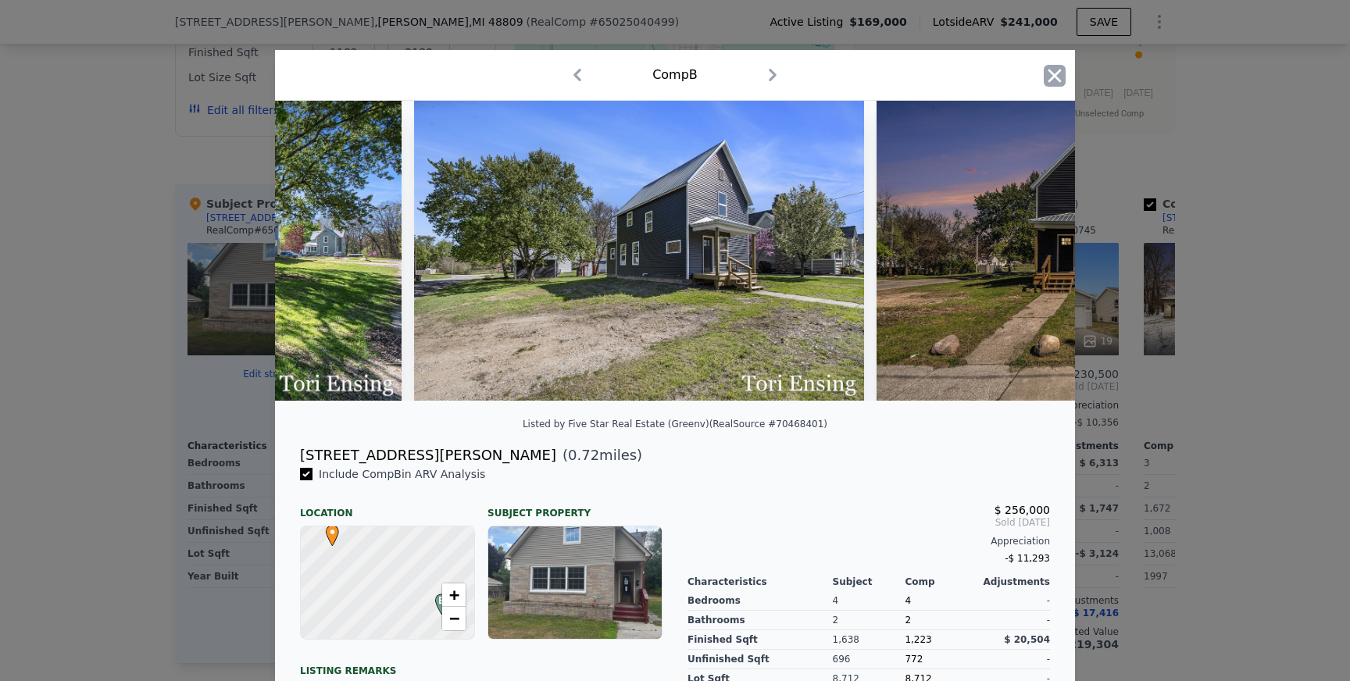
click at [1054, 73] on icon "button" at bounding box center [1054, 76] width 22 height 22
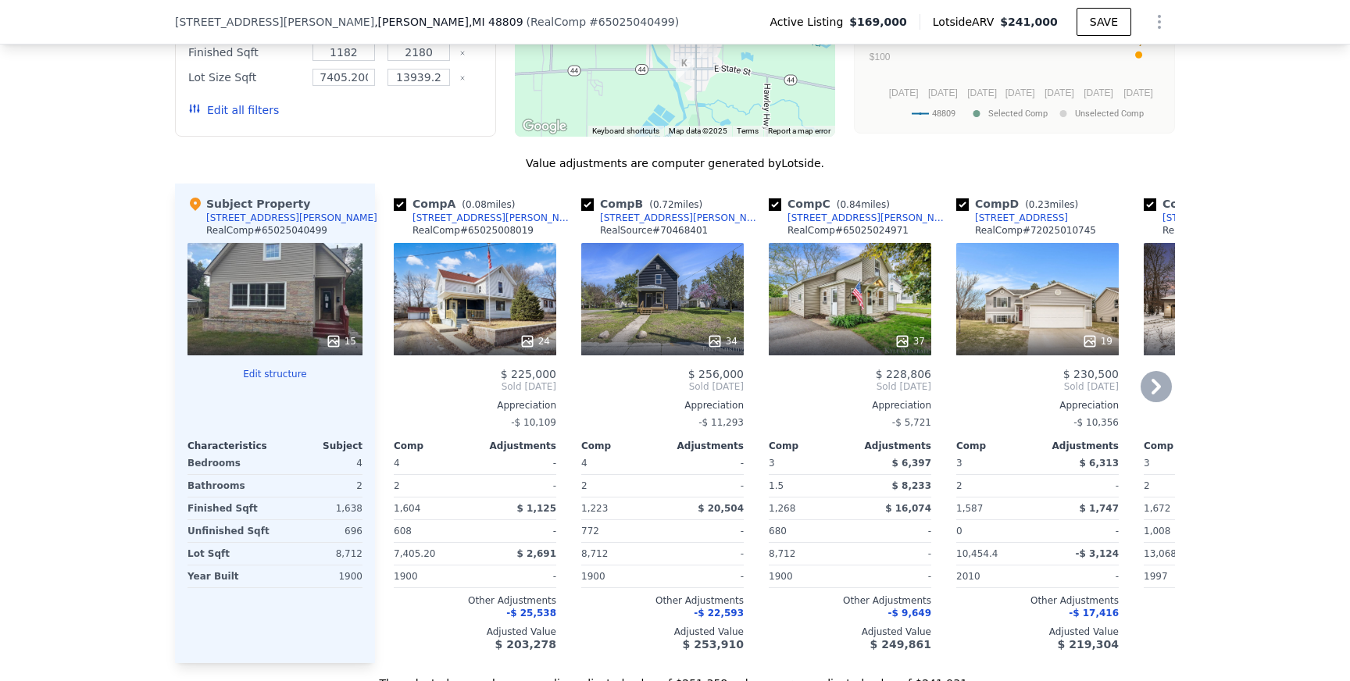
click at [505, 286] on div "24" at bounding box center [475, 299] width 162 height 112
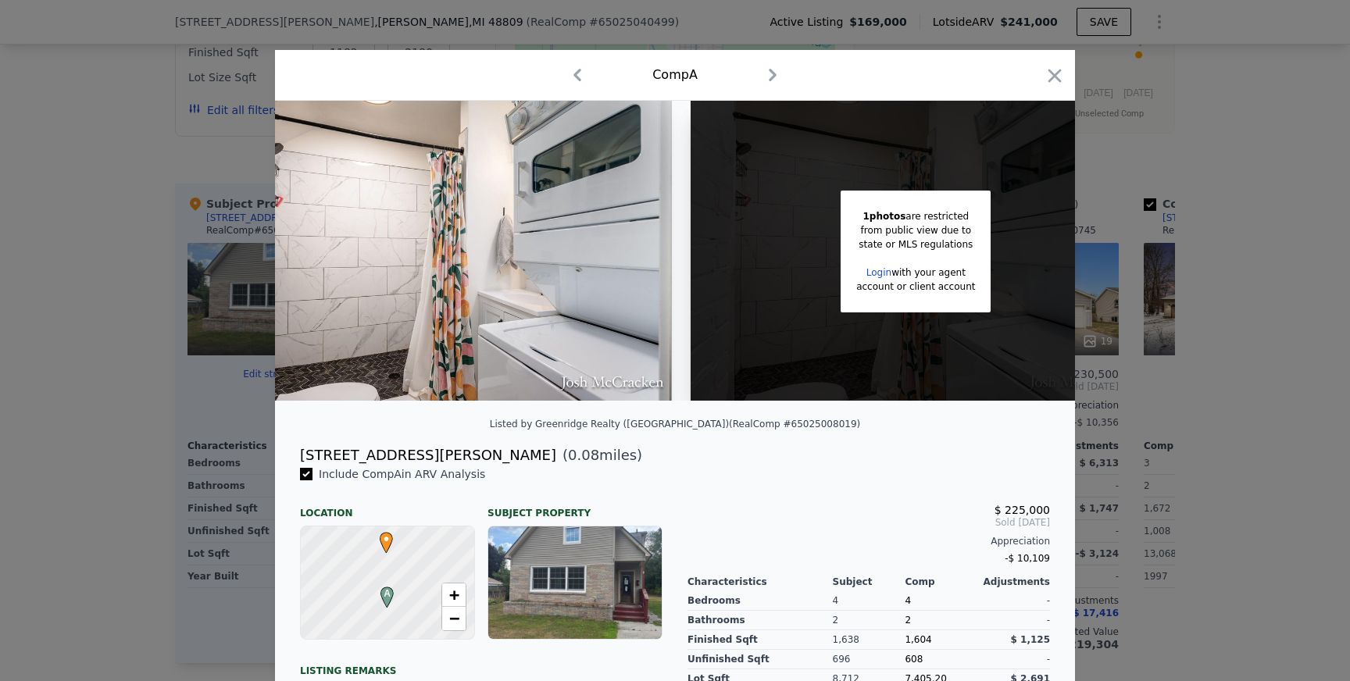
scroll to position [0, 10287]
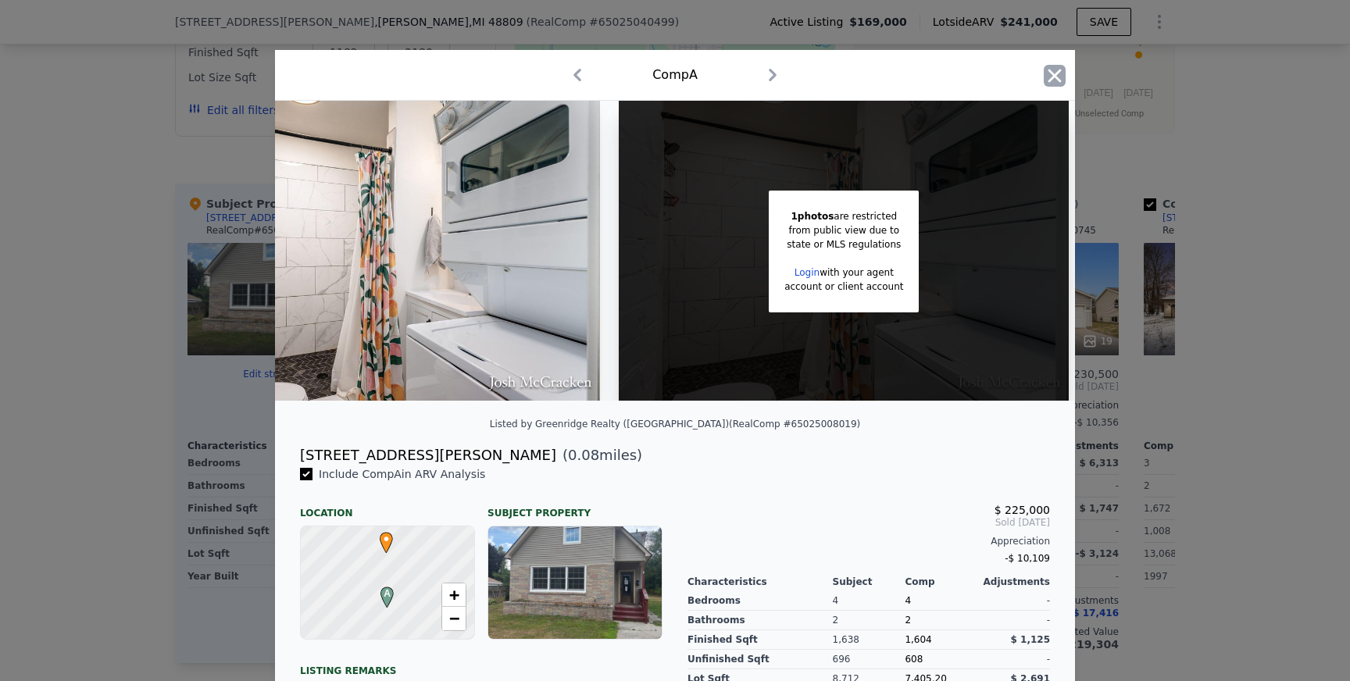
click at [1054, 67] on icon "button" at bounding box center [1054, 76] width 22 height 22
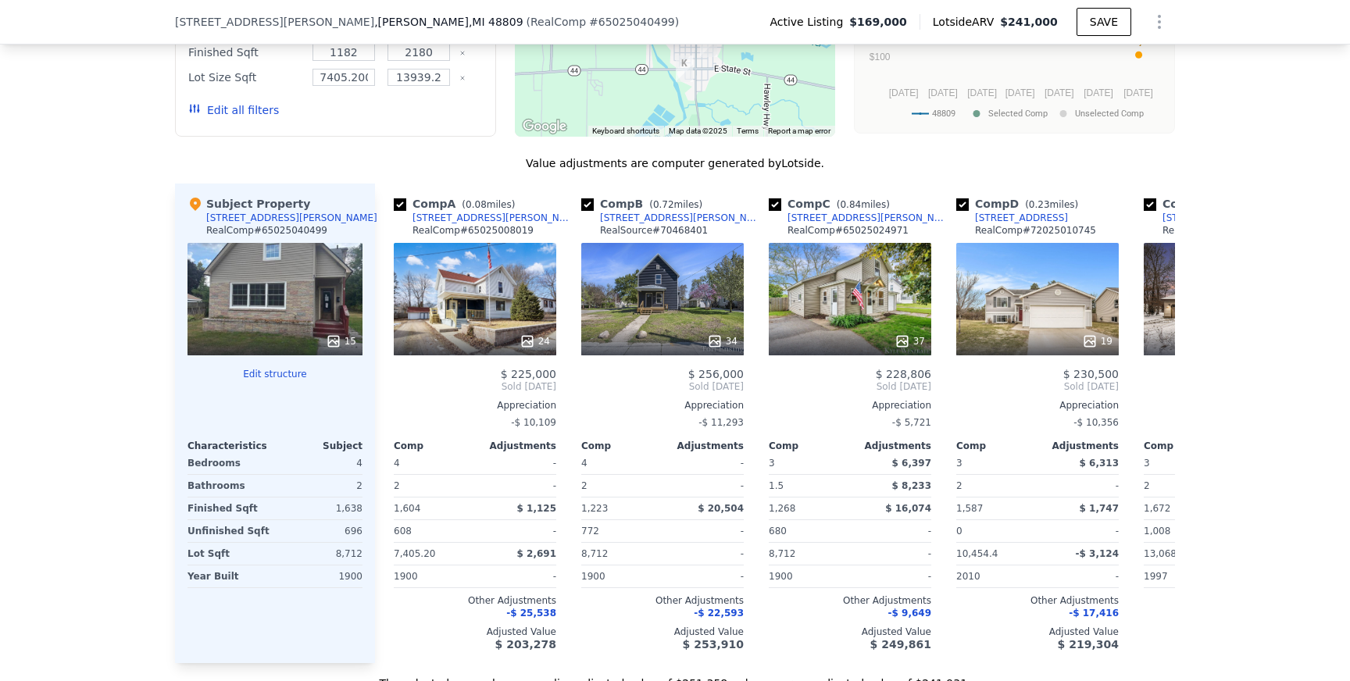
click at [296, 320] on div "15" at bounding box center [274, 299] width 175 height 112
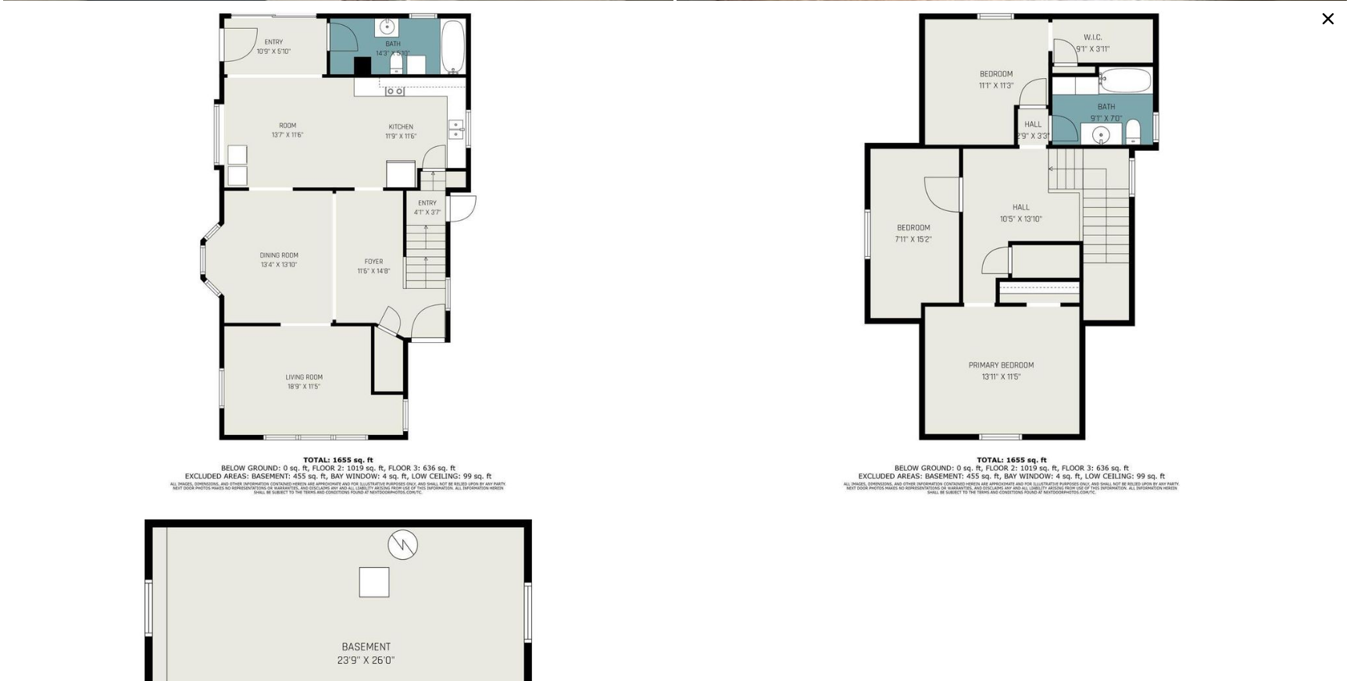
scroll to position [3945, 0]
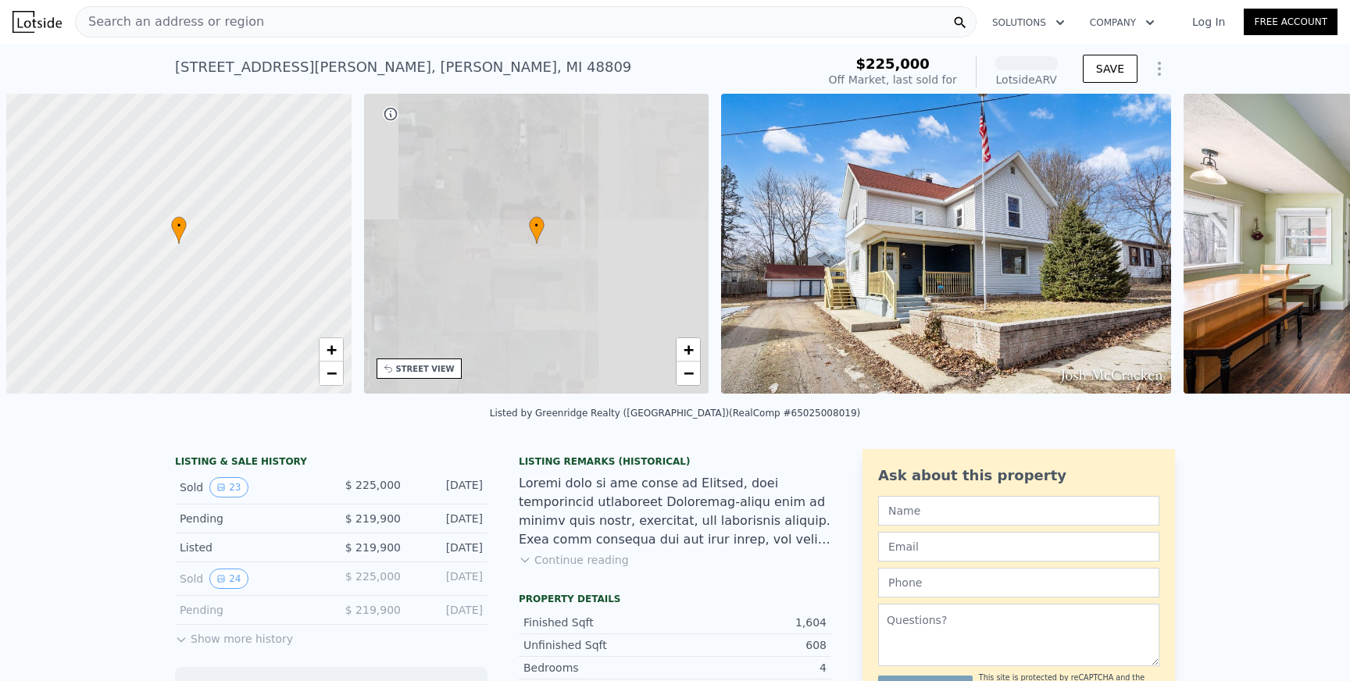
scroll to position [0, 6]
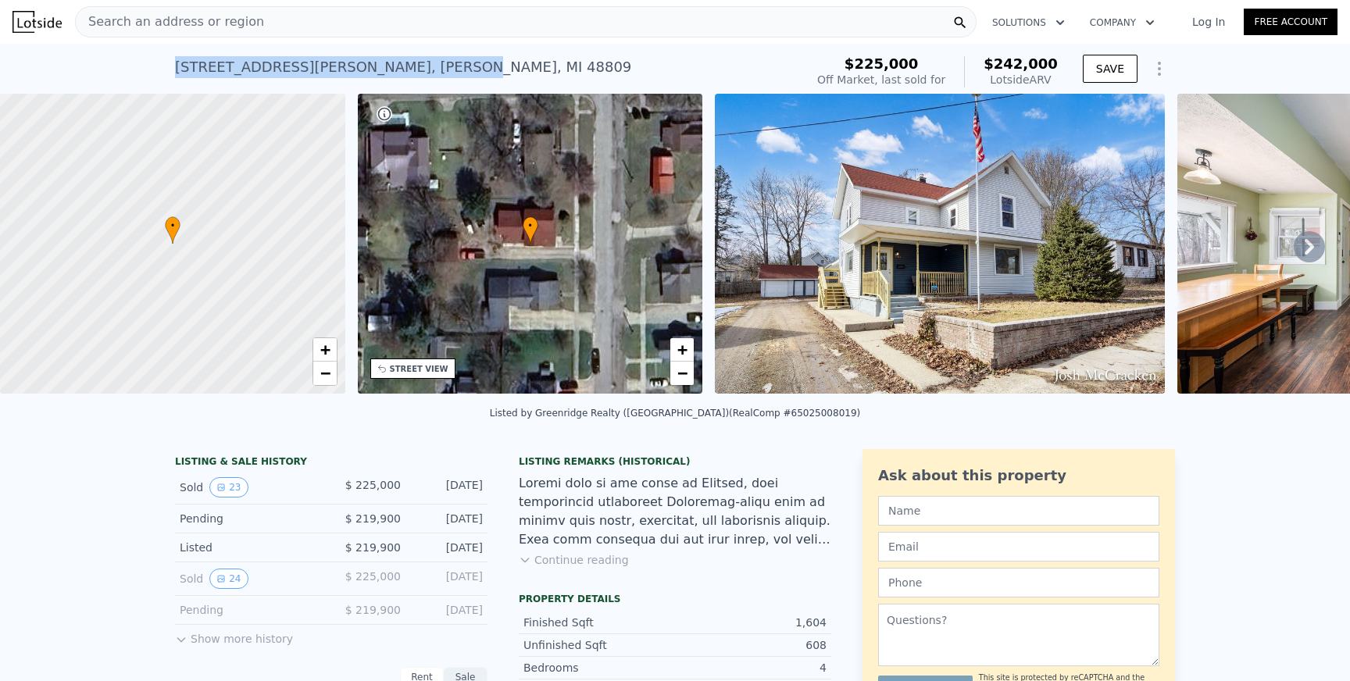
drag, startPoint x: 173, startPoint y: 67, endPoint x: 312, endPoint y: 74, distance: 138.4
click at [312, 74] on div "323 Lewis St , Belding , MI 48809 Sold Apr 2025 for $225k (~ARV $242k ) $225,00…" at bounding box center [675, 69] width 1350 height 50
copy div "323 Lewis St , Belding"
drag, startPoint x: 458, startPoint y: 484, endPoint x: 465, endPoint y: 489, distance: 9.1
click at [465, 489] on div "[DATE]" at bounding box center [448, 487] width 70 height 20
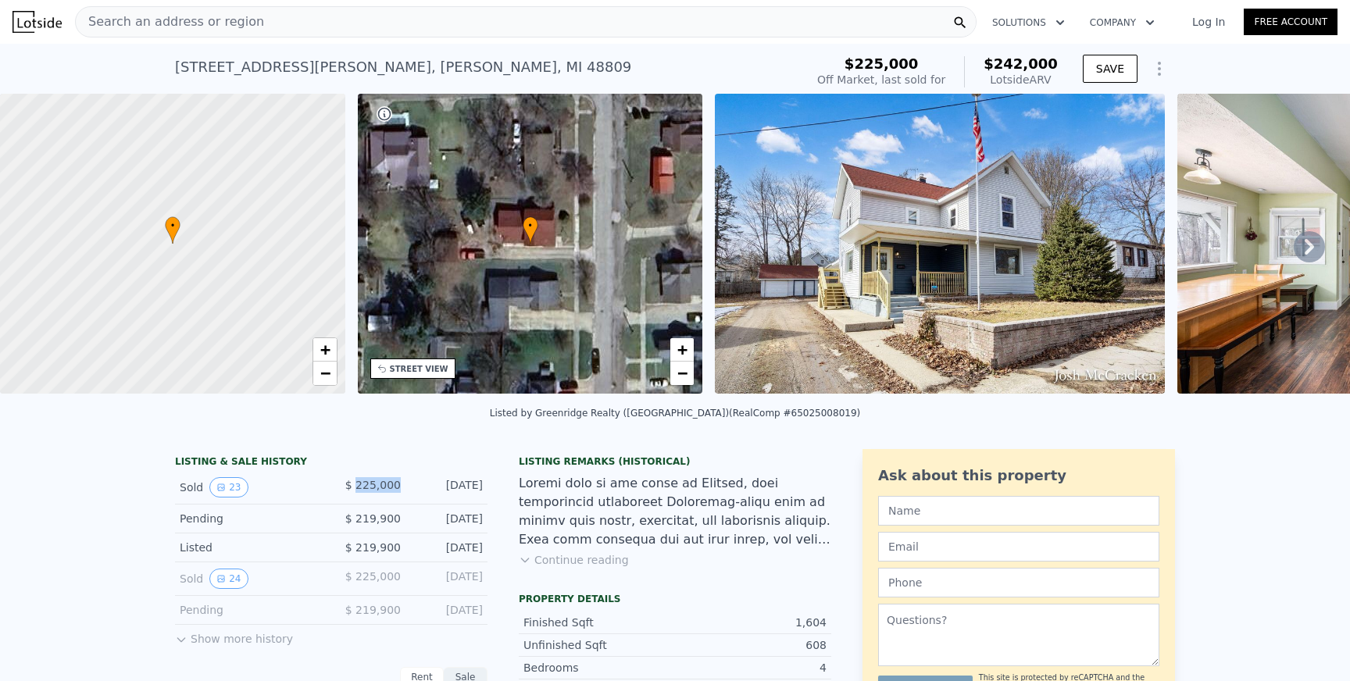
drag, startPoint x: 360, startPoint y: 482, endPoint x: 400, endPoint y: 482, distance: 39.8
click at [400, 482] on span "$ 225,000" at bounding box center [372, 485] width 55 height 12
copy span "225,000"
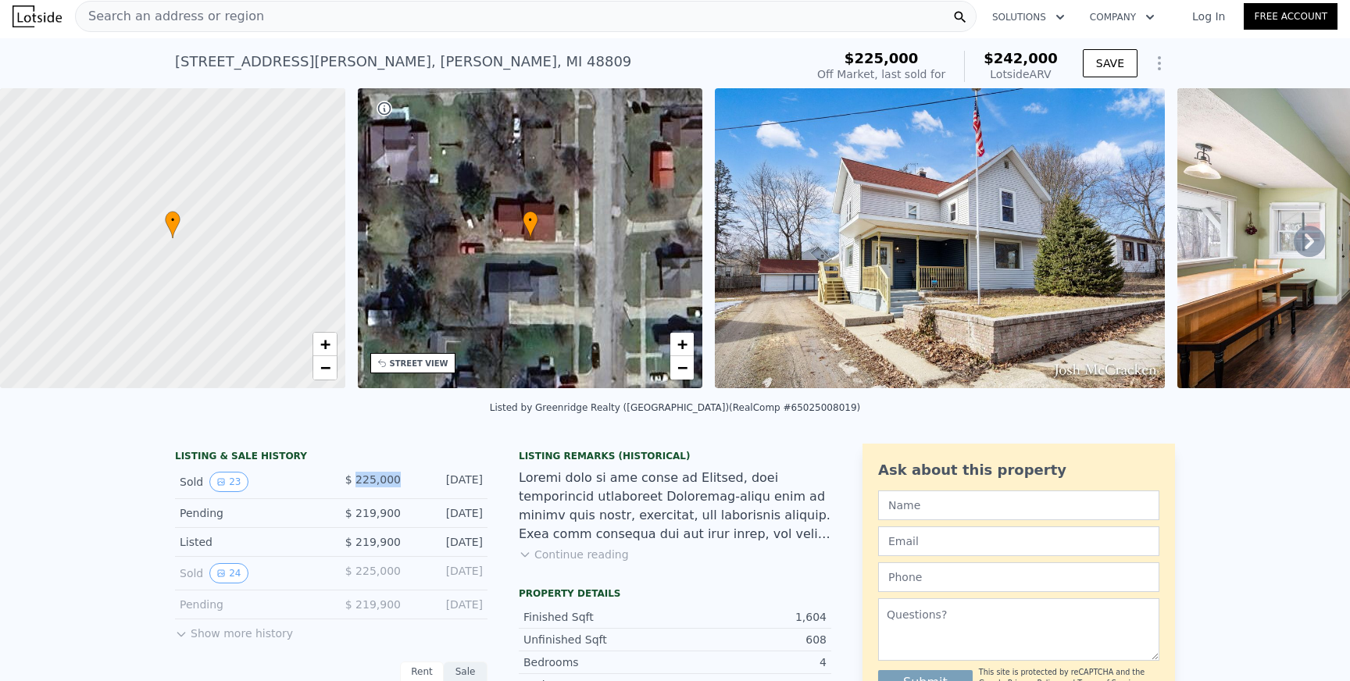
scroll to position [0, 0]
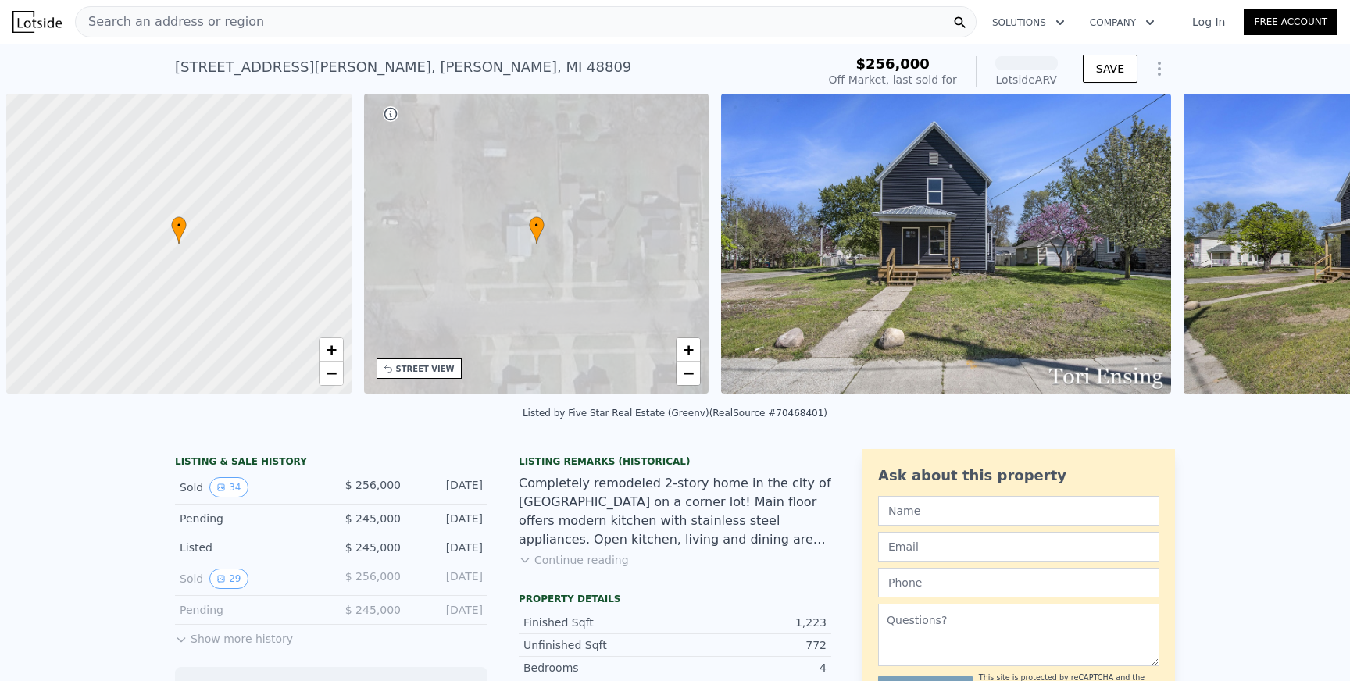
scroll to position [0, 6]
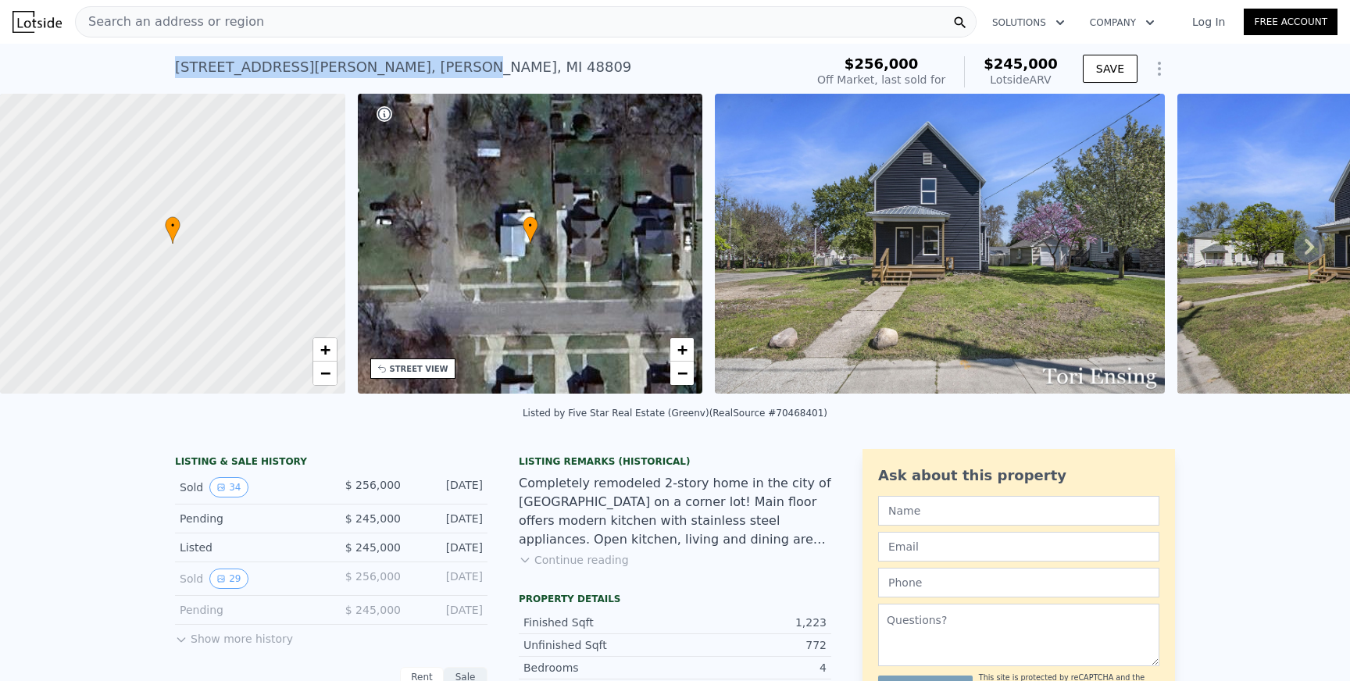
drag, startPoint x: 176, startPoint y: 63, endPoint x: 329, endPoint y: 63, distance: 153.1
click at [329, 63] on div "702 Morton Ave , Belding , MI 48809" at bounding box center [403, 67] width 456 height 22
copy div "702 Morton Ave , Belding"
copy span "256,000"
drag, startPoint x: 872, startPoint y: 67, endPoint x: 925, endPoint y: 69, distance: 53.9
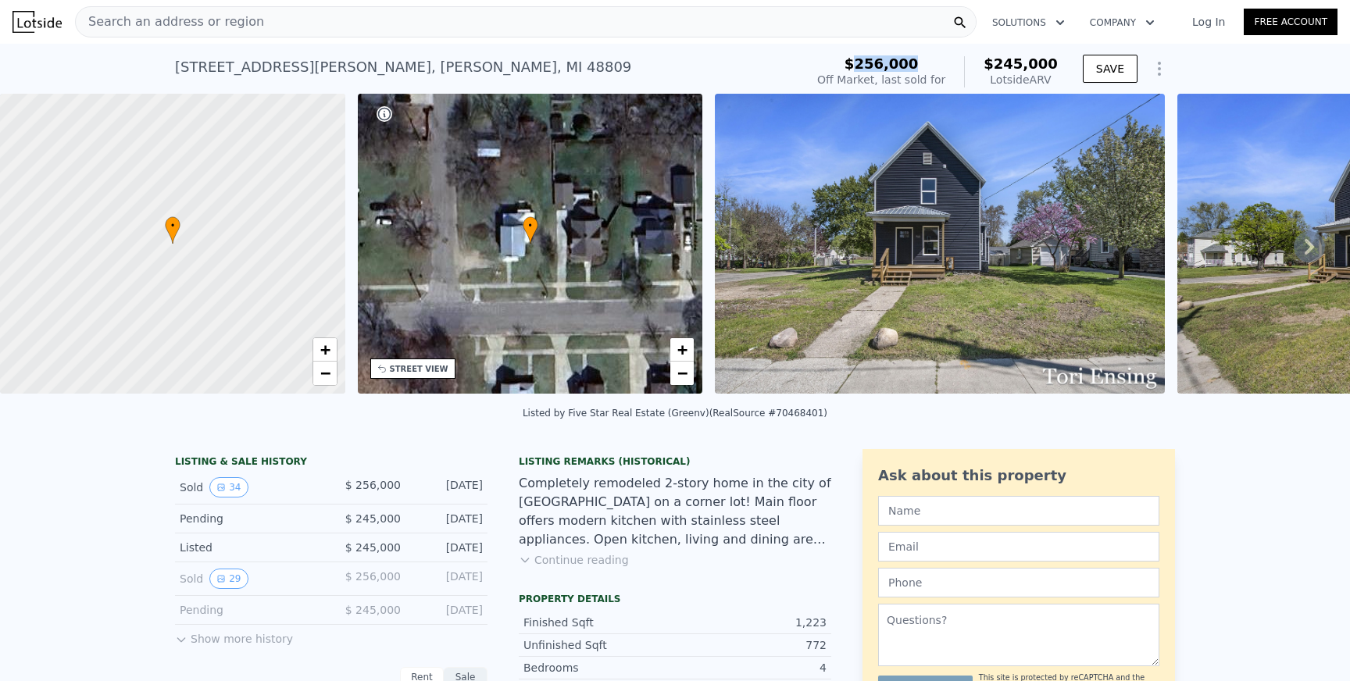
click at [918, 69] on span "$256,000" at bounding box center [881, 63] width 74 height 16
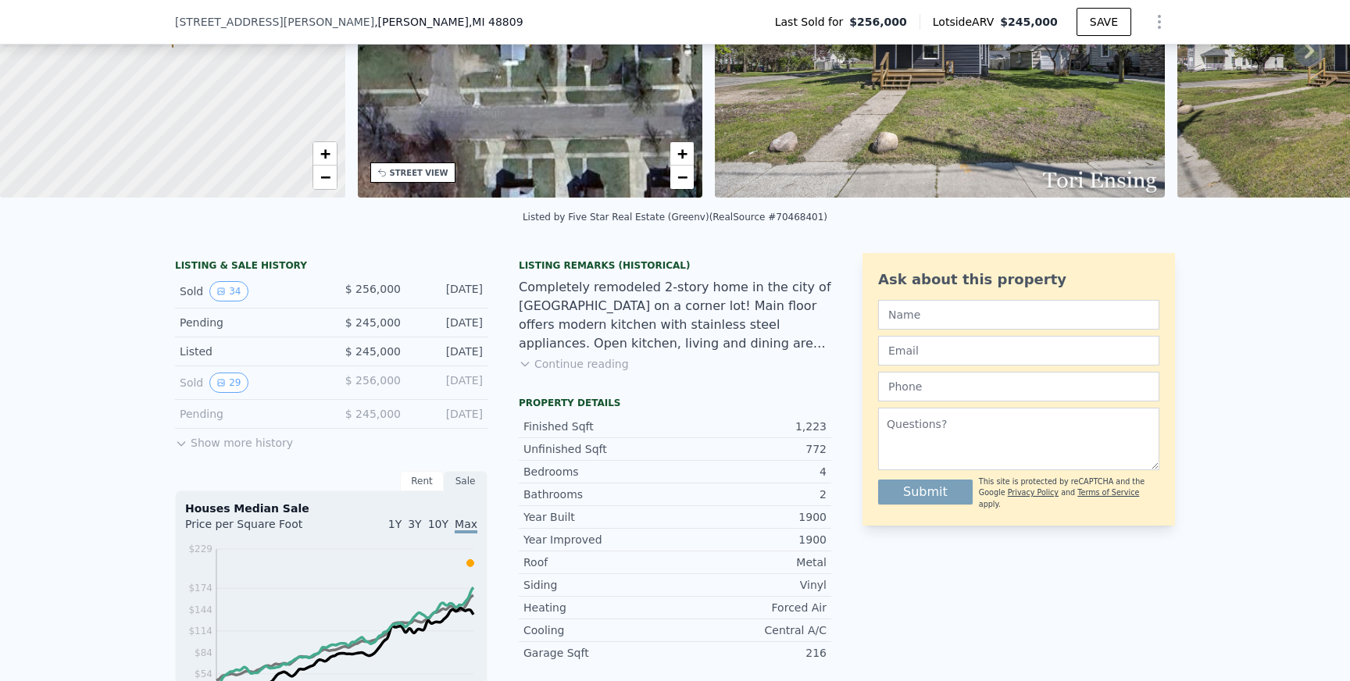
scroll to position [198, 0]
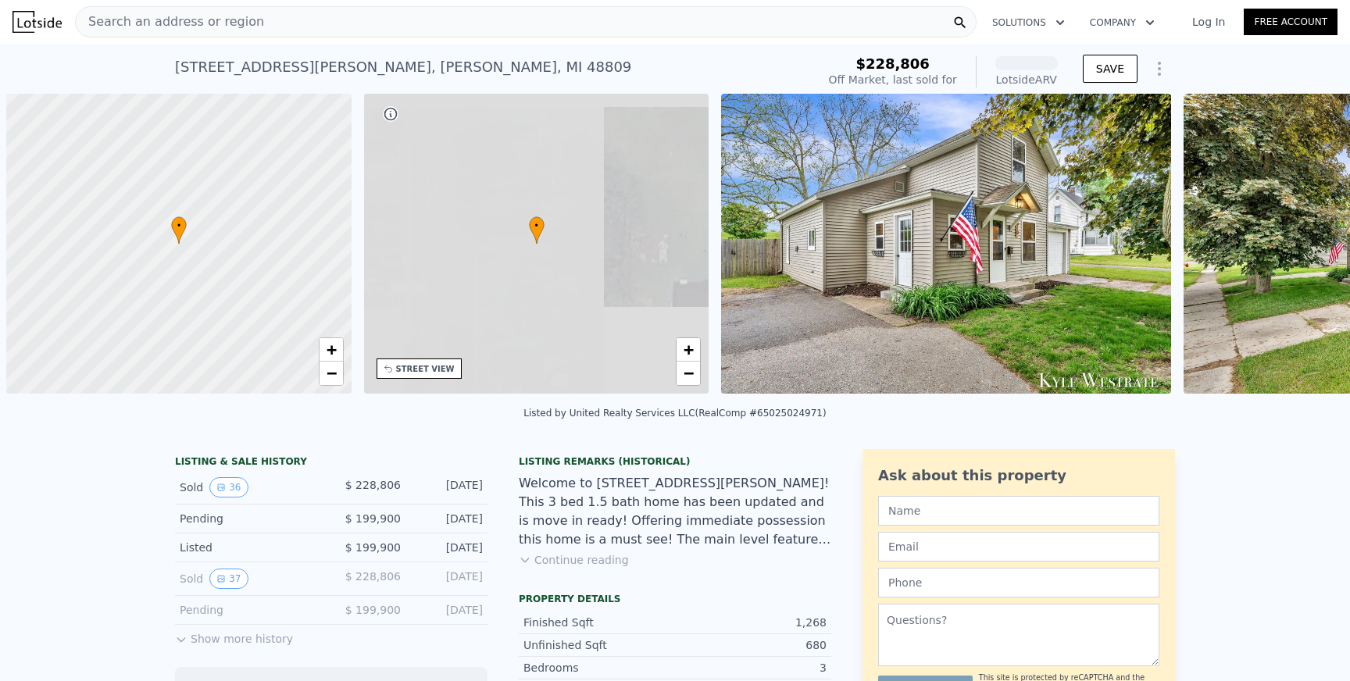
scroll to position [0, 6]
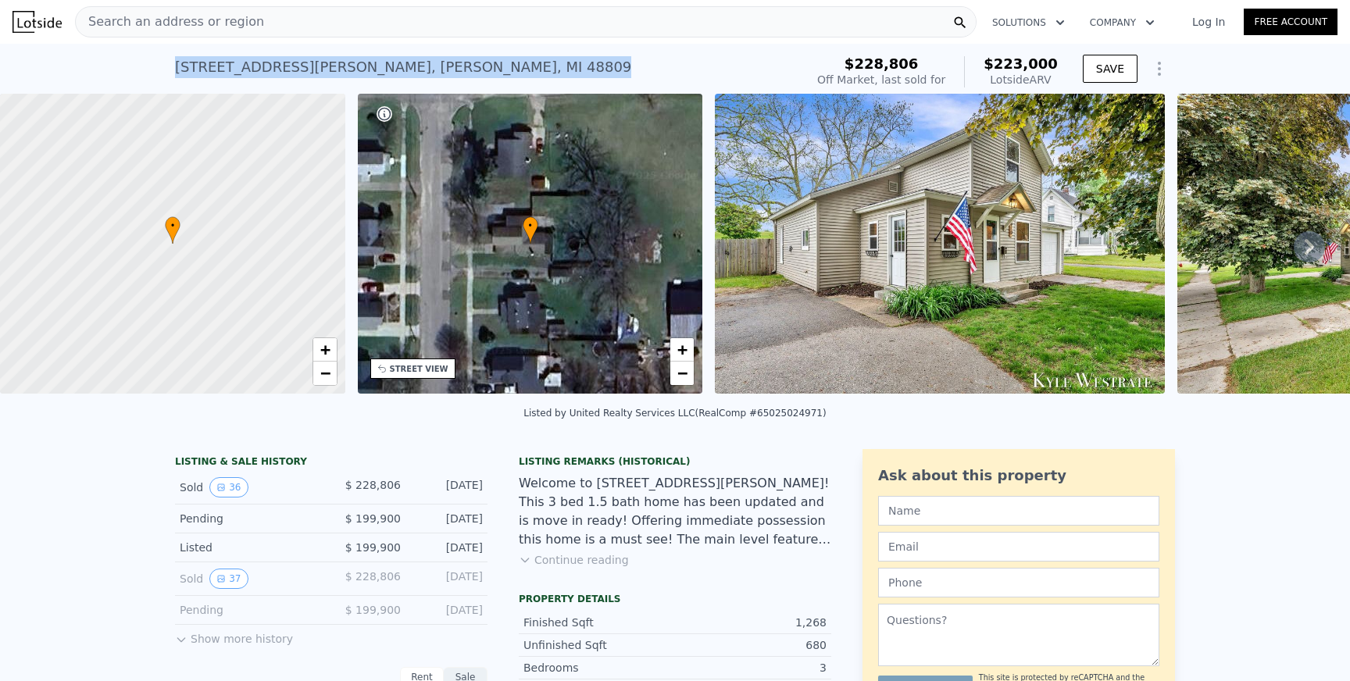
copy div "810 James St , Belding , MI 48809"
drag, startPoint x: 173, startPoint y: 66, endPoint x: 397, endPoint y: 66, distance: 223.4
click at [397, 66] on div "810 James St , Belding , MI 48809 Sold Jul 2025 for $228,806 (~ARV $223k ) $228…" at bounding box center [675, 69] width 1350 height 50
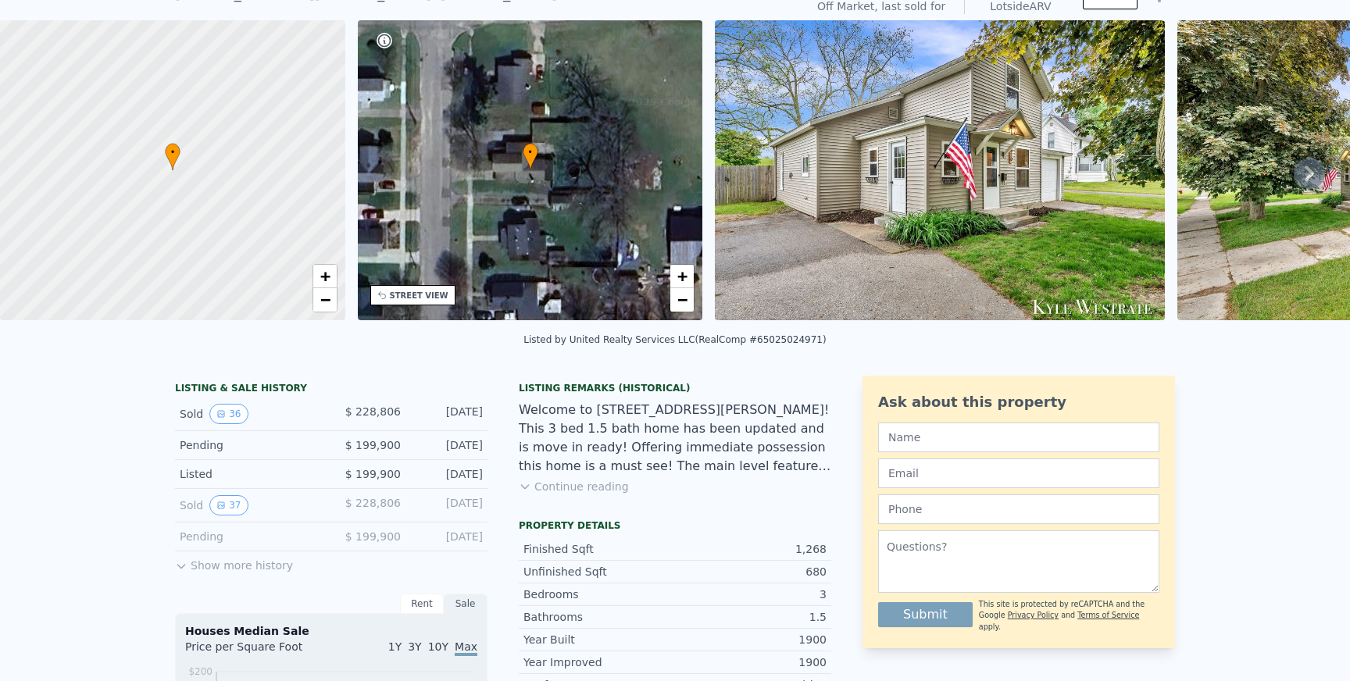
scroll to position [48, 0]
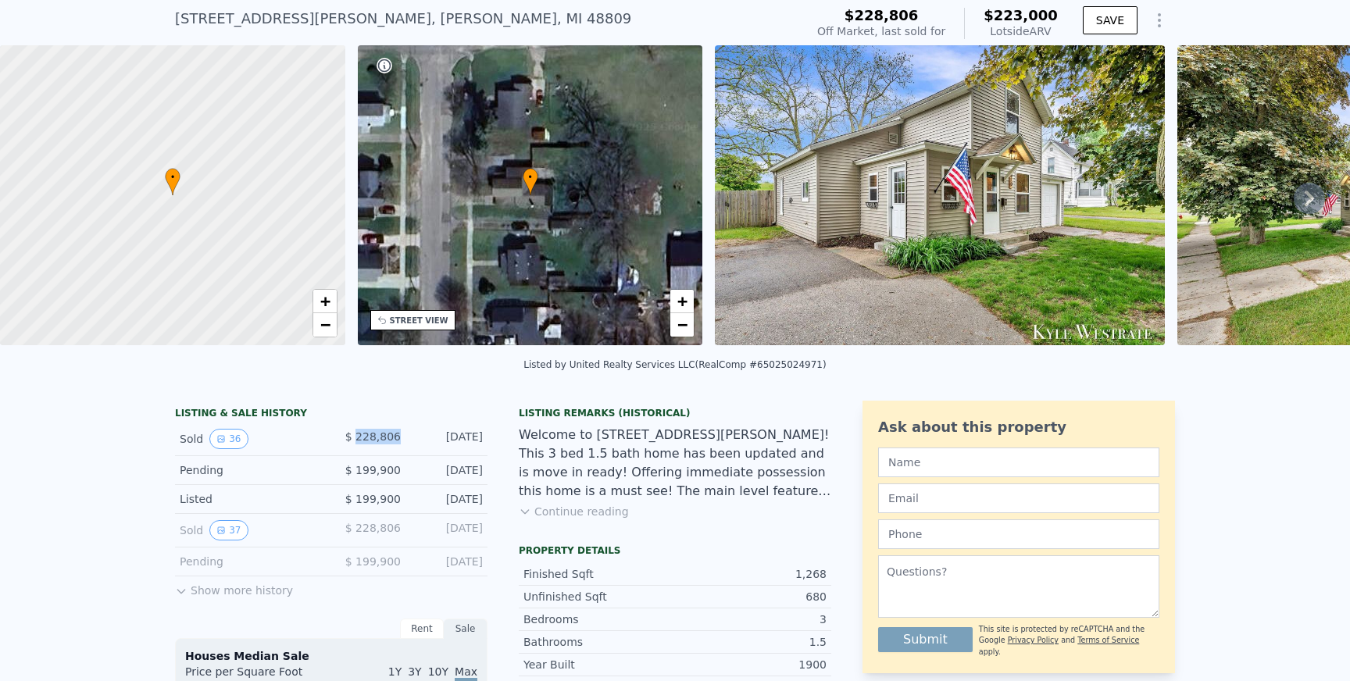
drag, startPoint x: 357, startPoint y: 435, endPoint x: 397, endPoint y: 437, distance: 39.9
click at [398, 437] on span "$ 228,806" at bounding box center [372, 436] width 55 height 12
copy span "228,806"
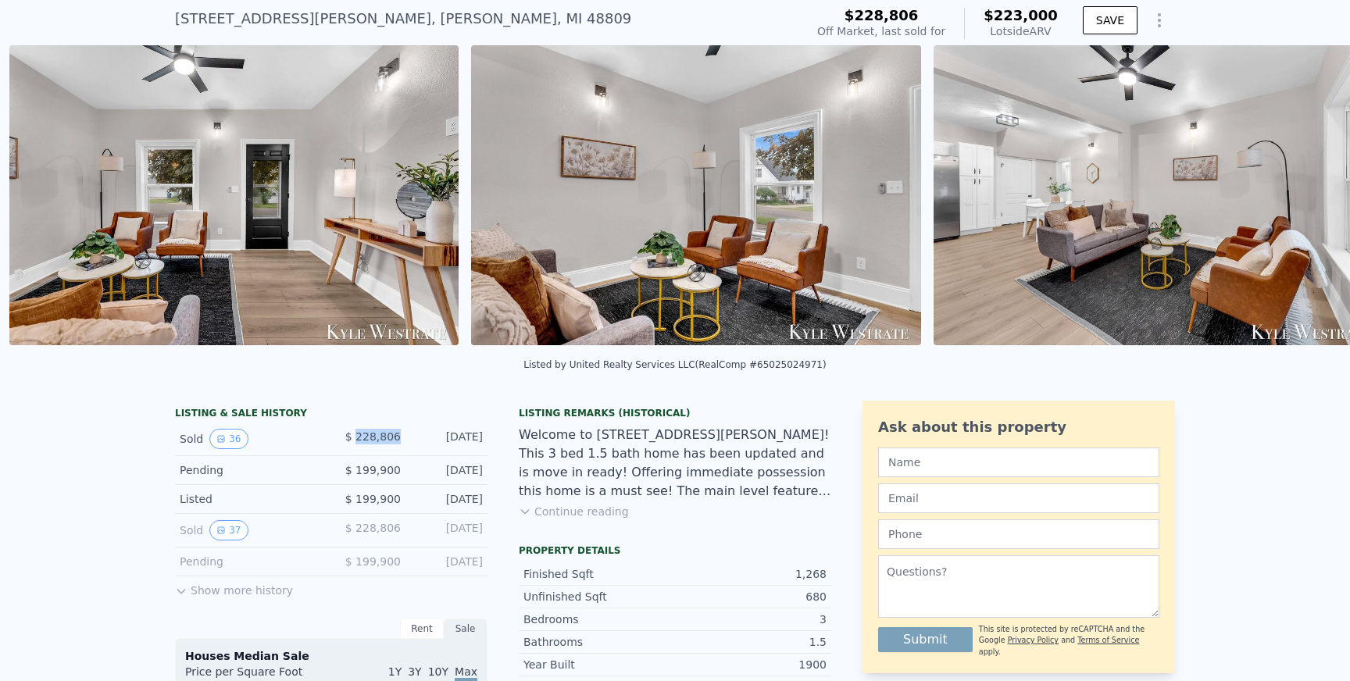
scroll to position [0, 1639]
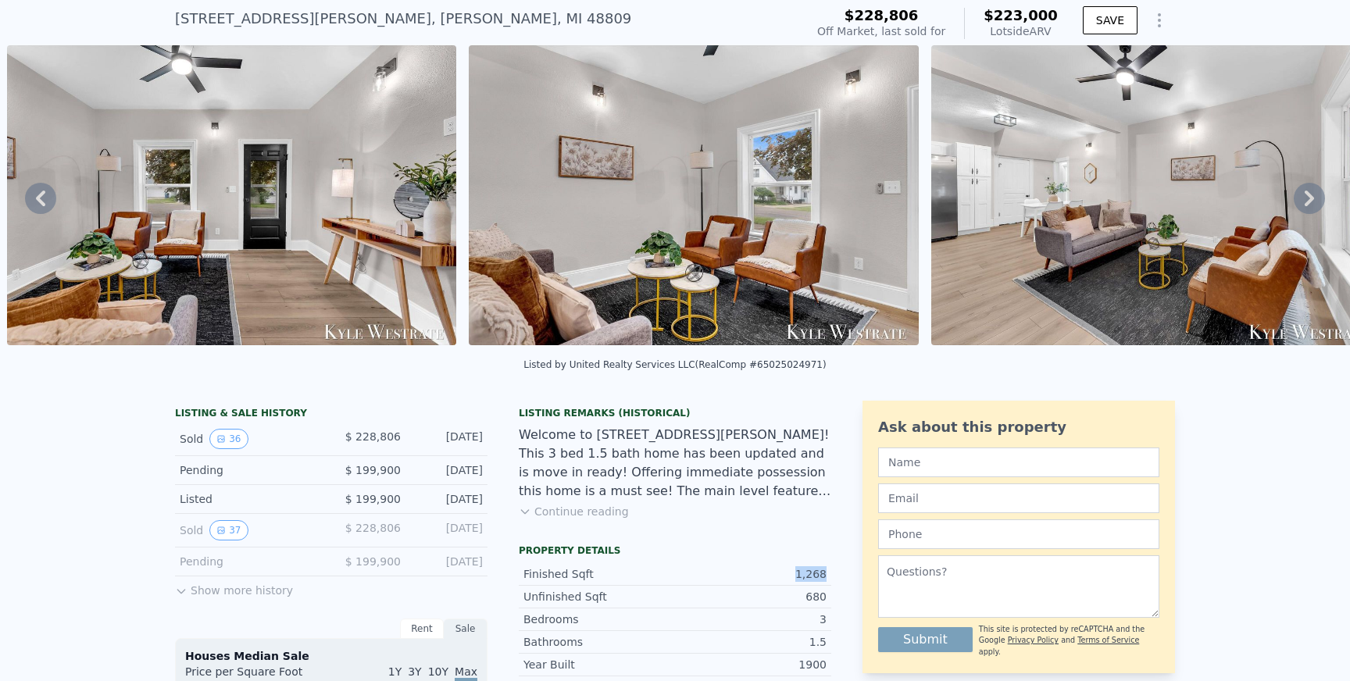
drag, startPoint x: 799, startPoint y: 576, endPoint x: 826, endPoint y: 576, distance: 27.3
click at [826, 576] on div "Finished Sqft 1,268" at bounding box center [675, 574] width 312 height 23
copy div "1,268"
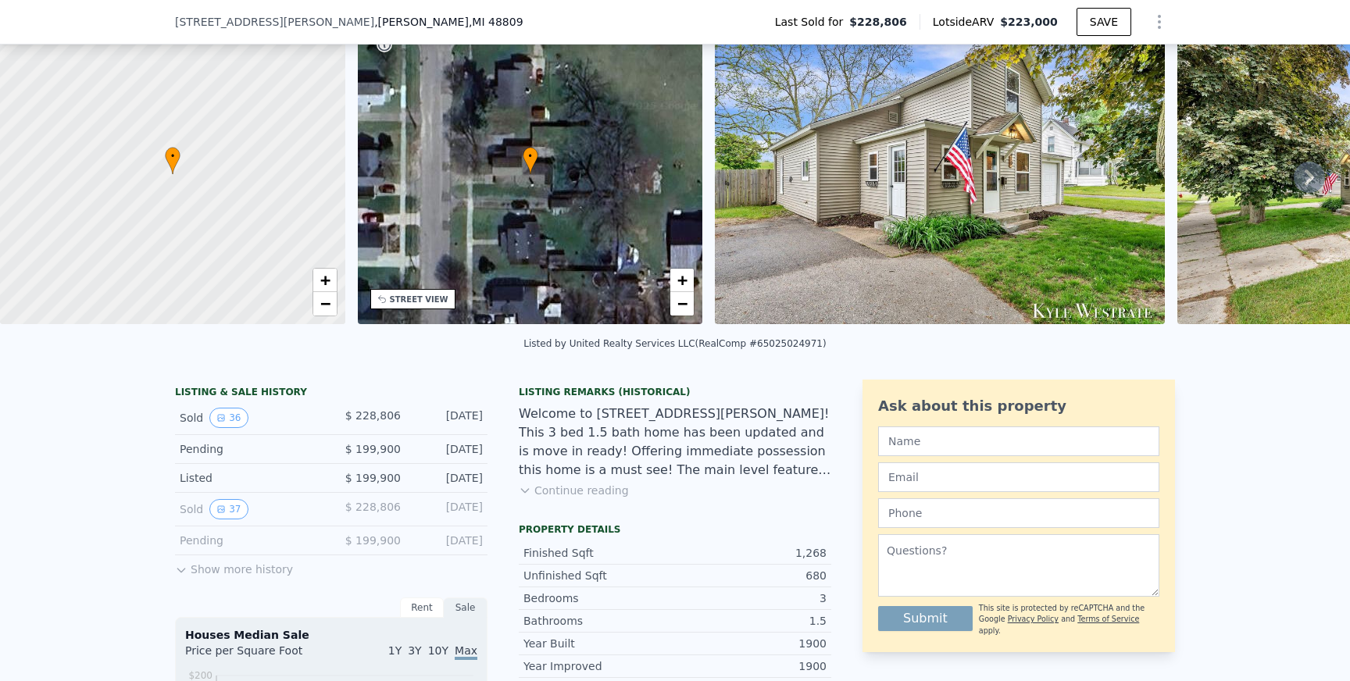
scroll to position [77, 0]
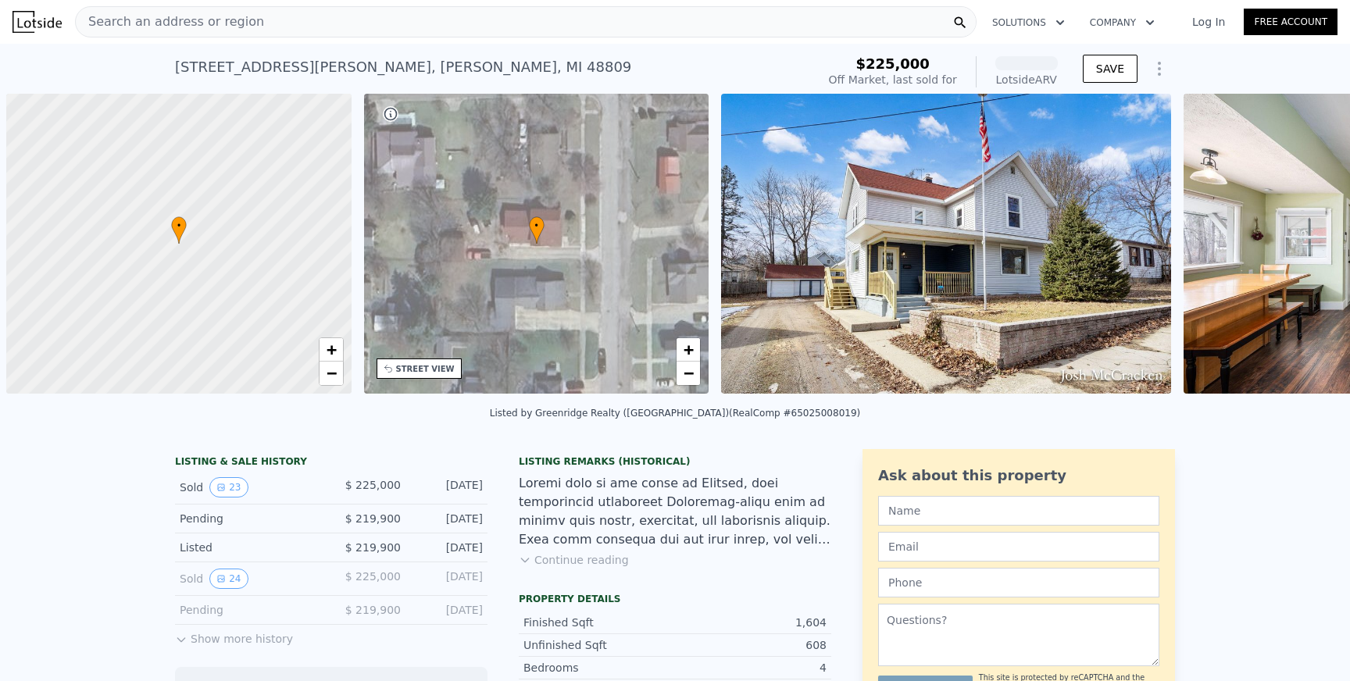
scroll to position [0, 6]
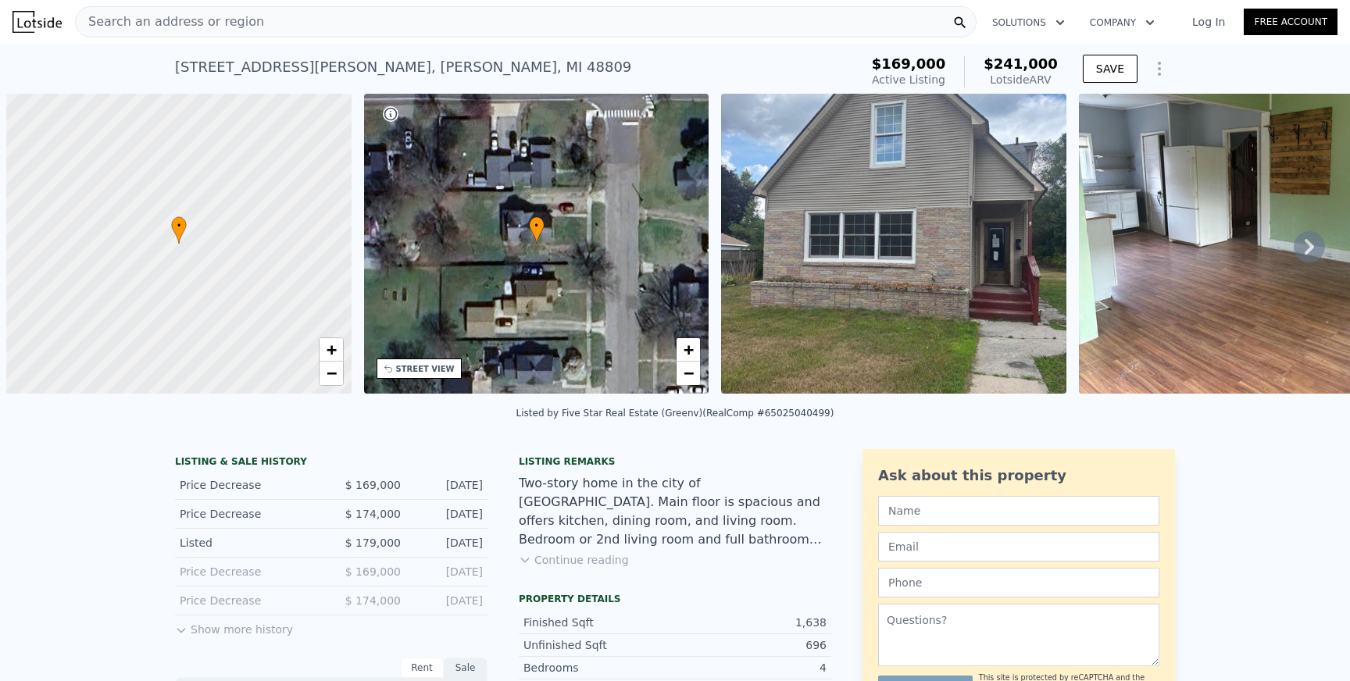
scroll to position [0, 6]
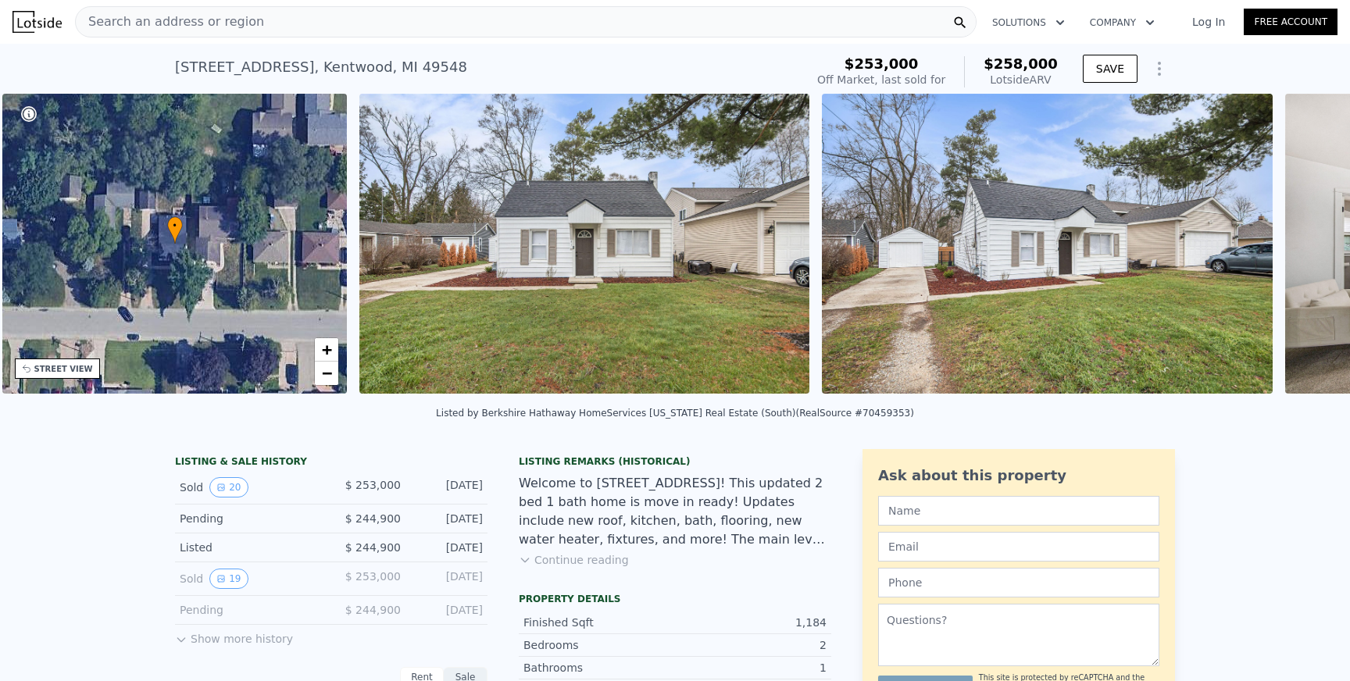
scroll to position [0, 363]
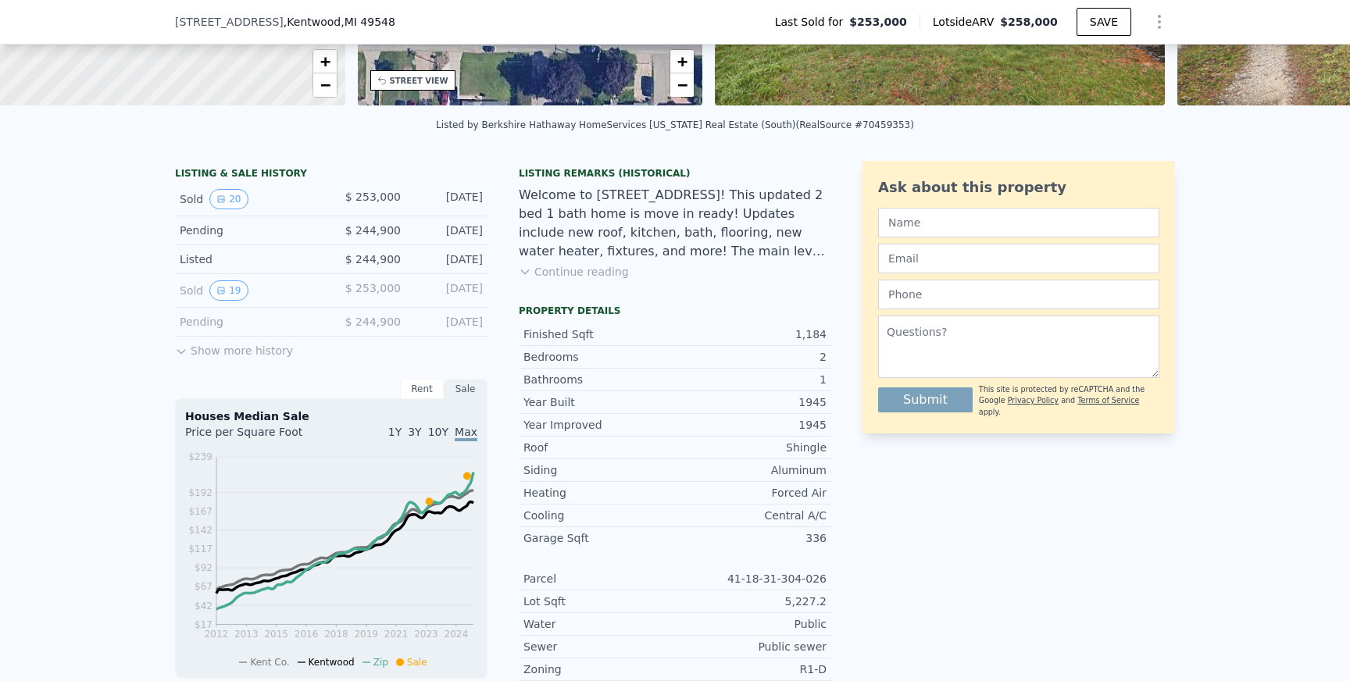
scroll to position [284, 0]
